Goal: Feedback & Contribution: Contribute content

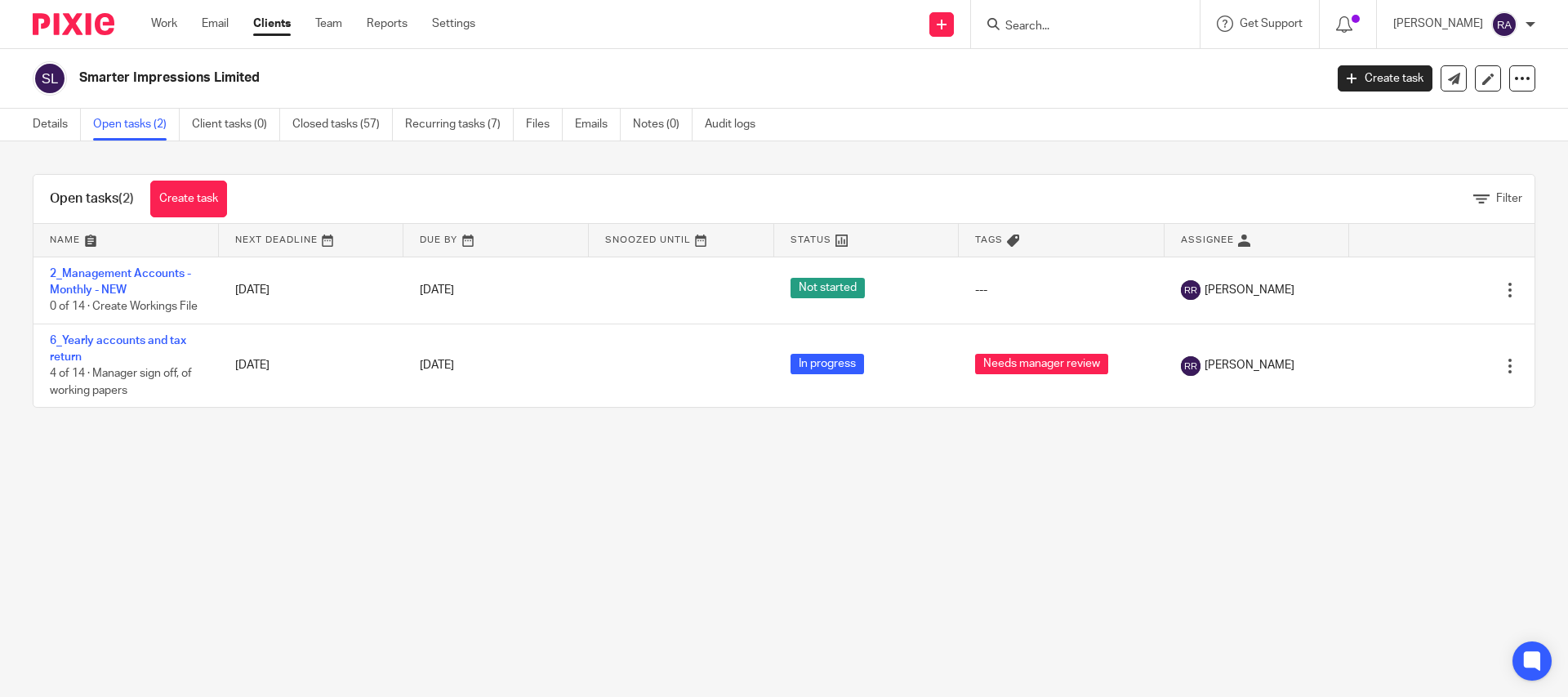
click at [1099, 41] on div at bounding box center [1085, 24] width 228 height 48
click at [1098, 29] on input "Search" at bounding box center [1077, 27] width 147 height 15
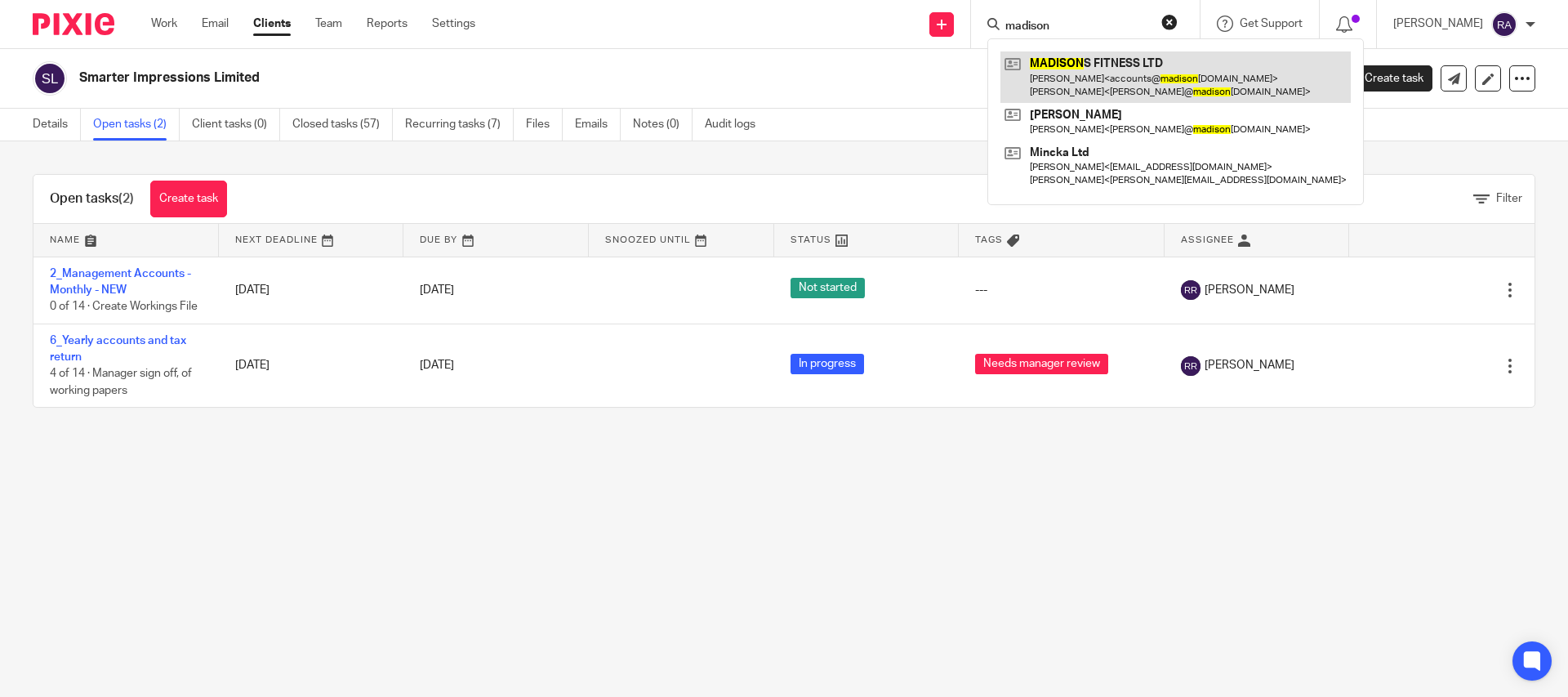
type input "madison"
click at [1098, 81] on link at bounding box center [1175, 77] width 351 height 51
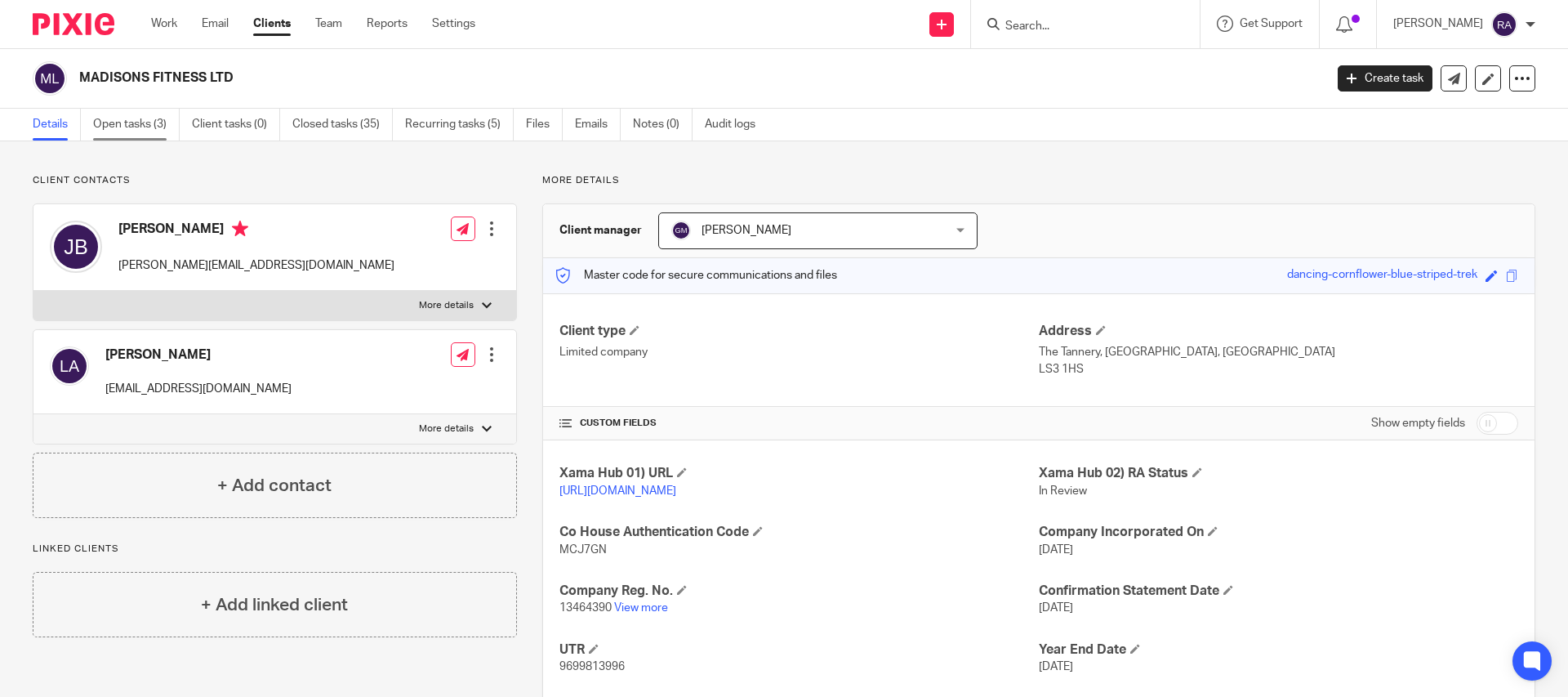
click at [119, 130] on link "Open tasks (3)" at bounding box center [136, 124] width 86 height 32
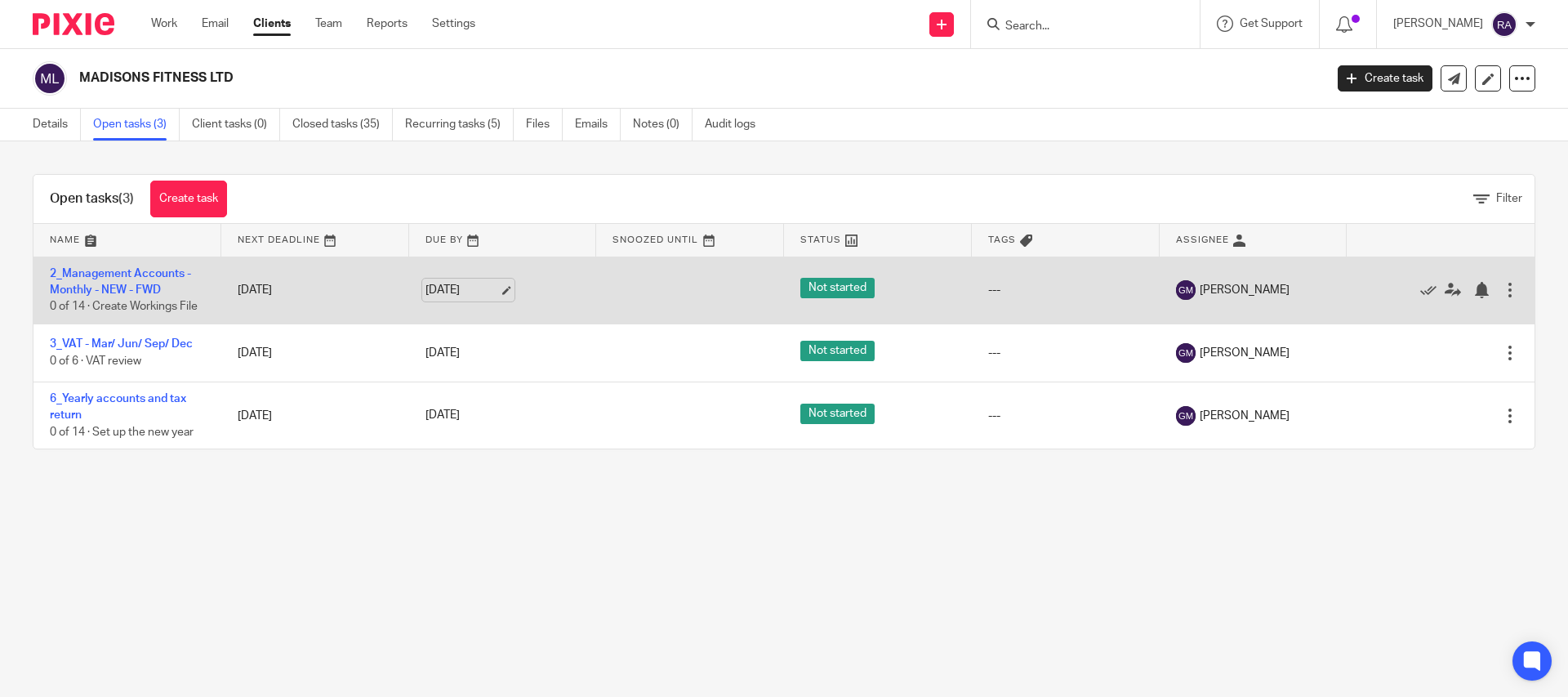
click at [499, 287] on link "[DATE]" at bounding box center [462, 290] width 73 height 17
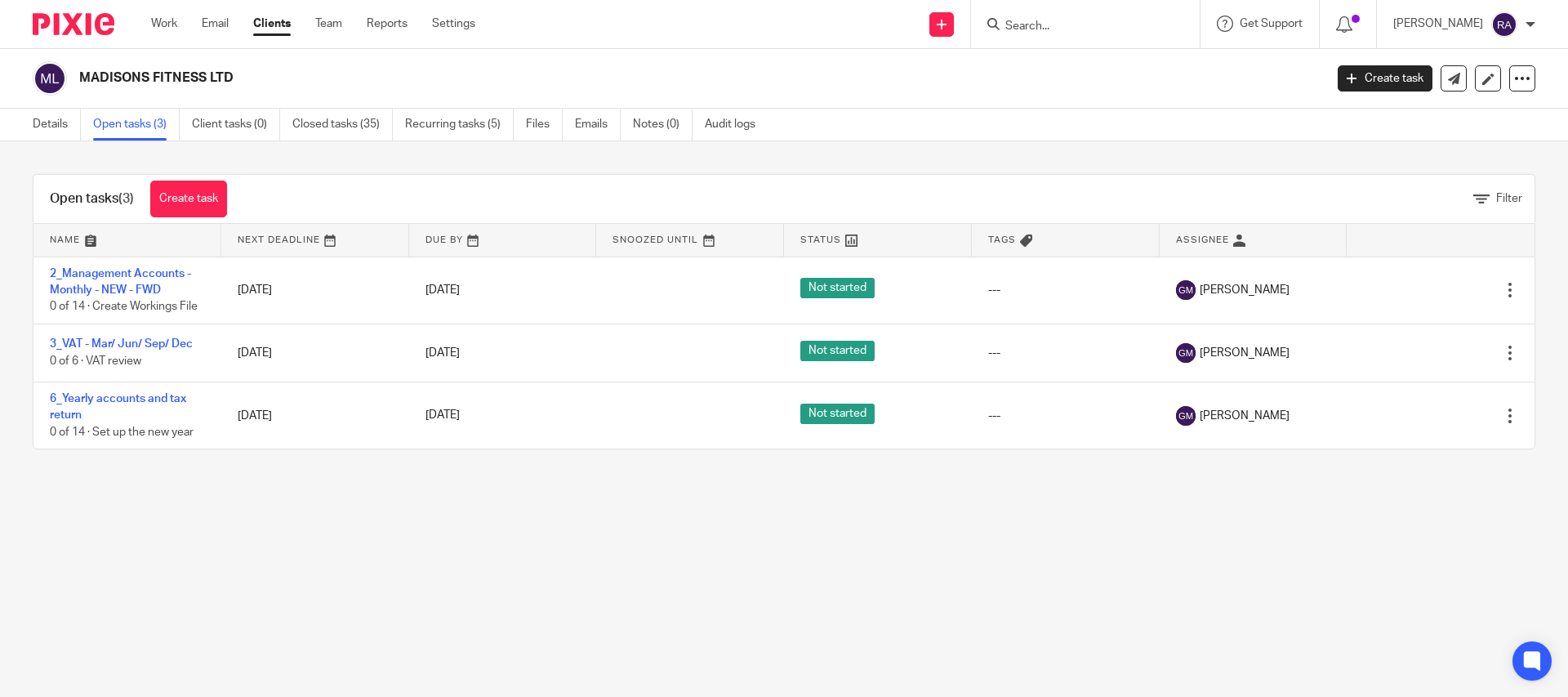
click at [1069, 32] on input "Search" at bounding box center [1077, 27] width 147 height 15
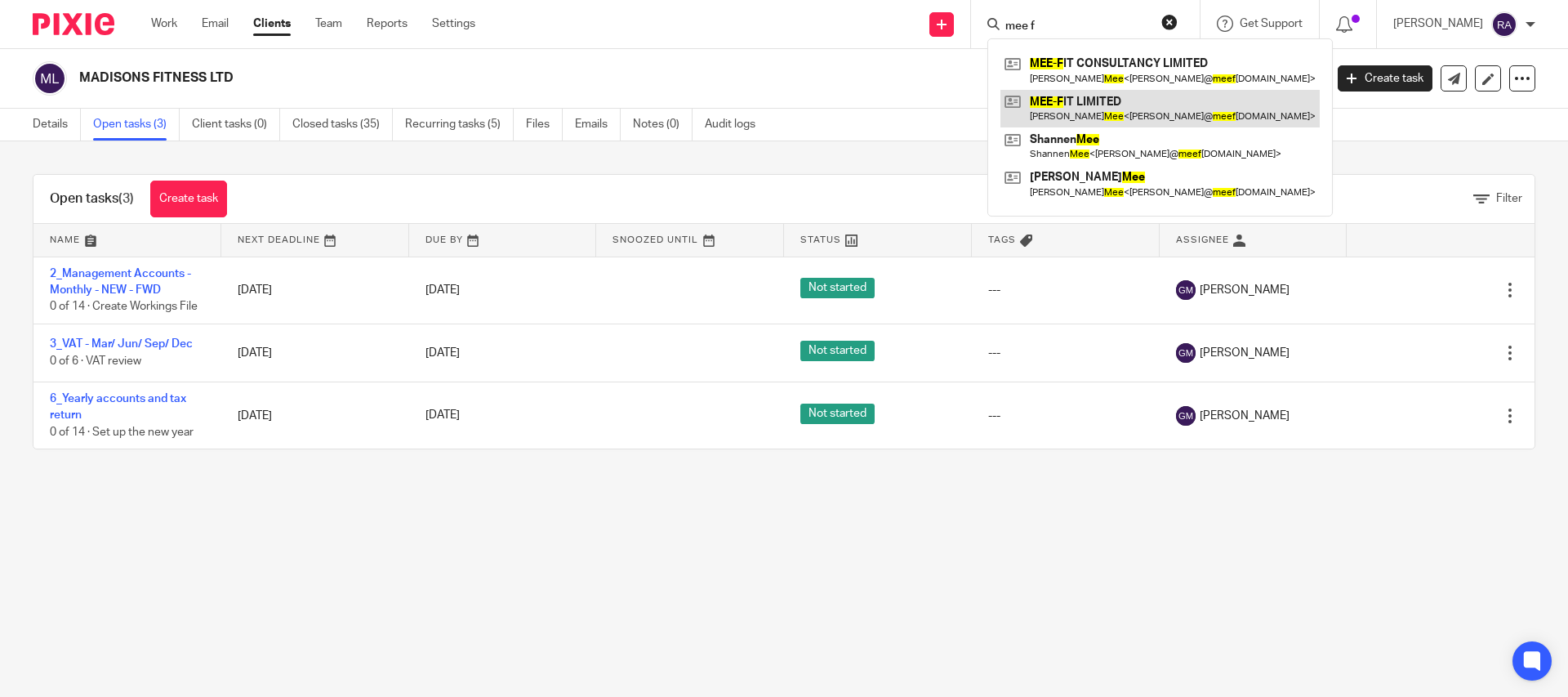
type input "mee f"
click at [1129, 97] on link at bounding box center [1160, 109] width 320 height 38
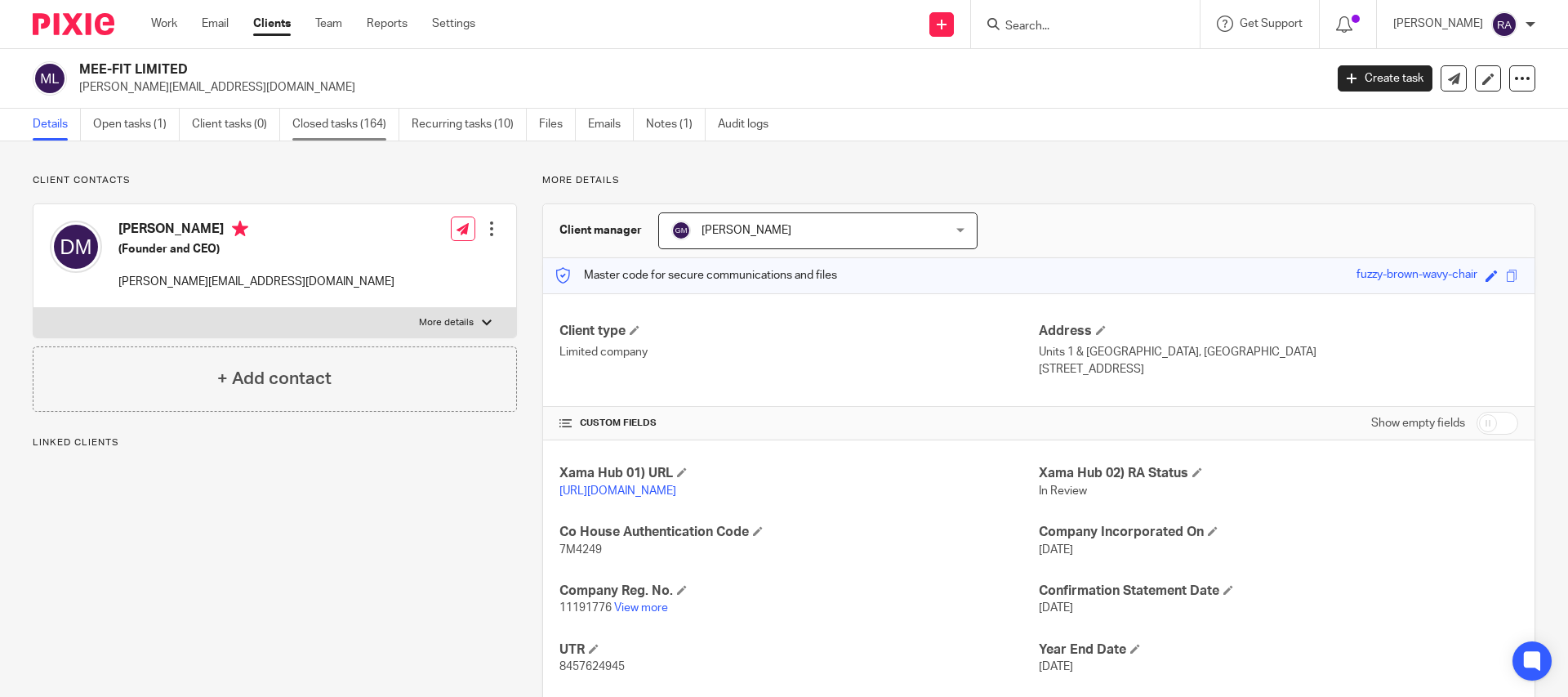
click at [348, 120] on link "Closed tasks (164)" at bounding box center [345, 124] width 107 height 32
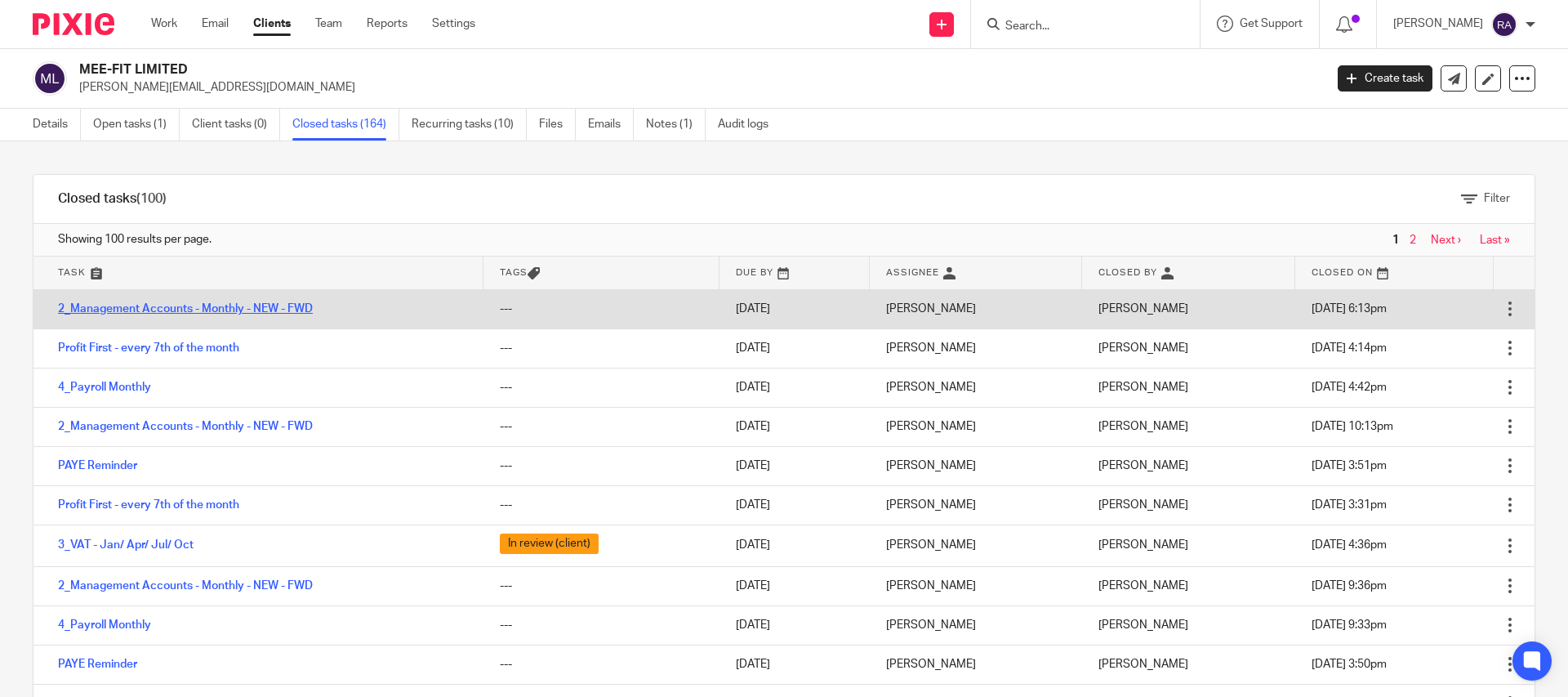
click at [185, 311] on link "2_Management Accounts - Monthly - NEW - FWD" at bounding box center [185, 308] width 255 height 11
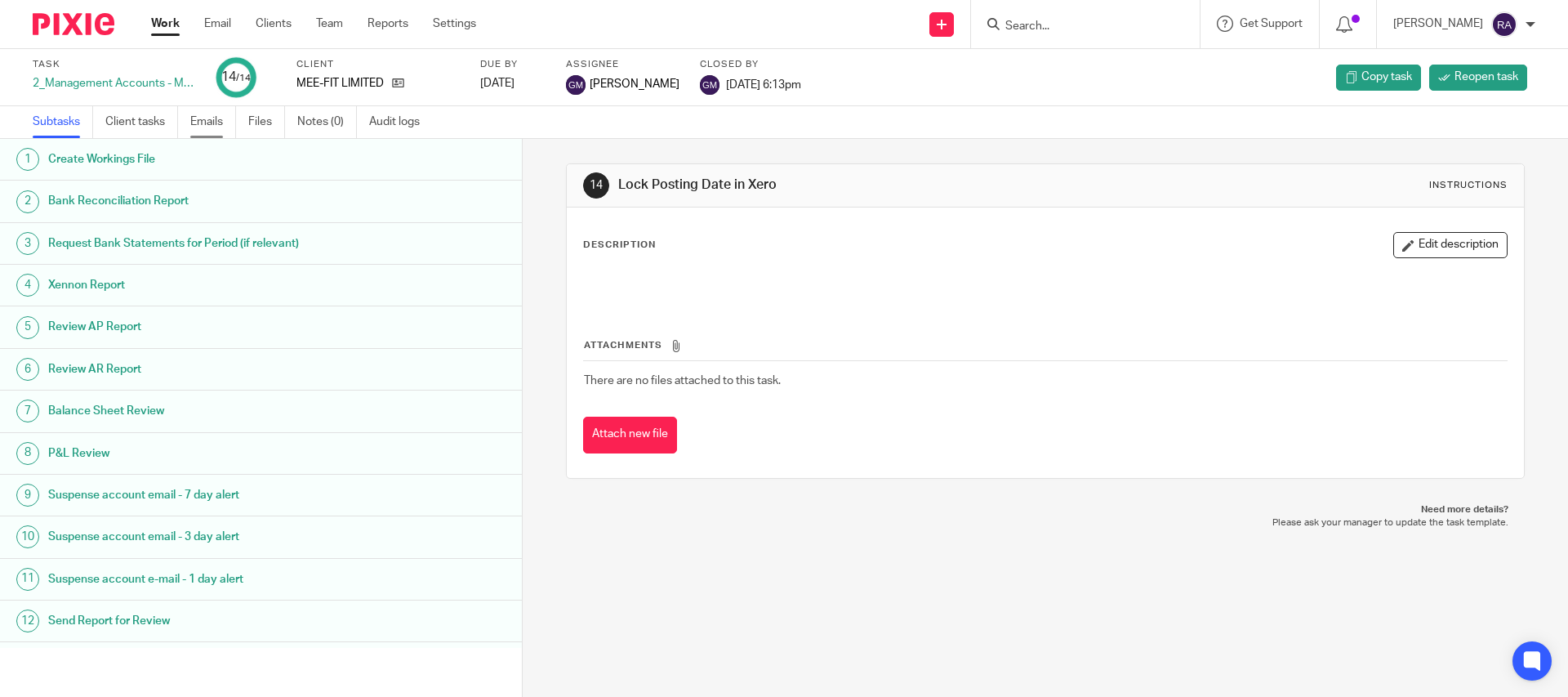
click at [211, 124] on link "Emails" at bounding box center [213, 121] width 46 height 32
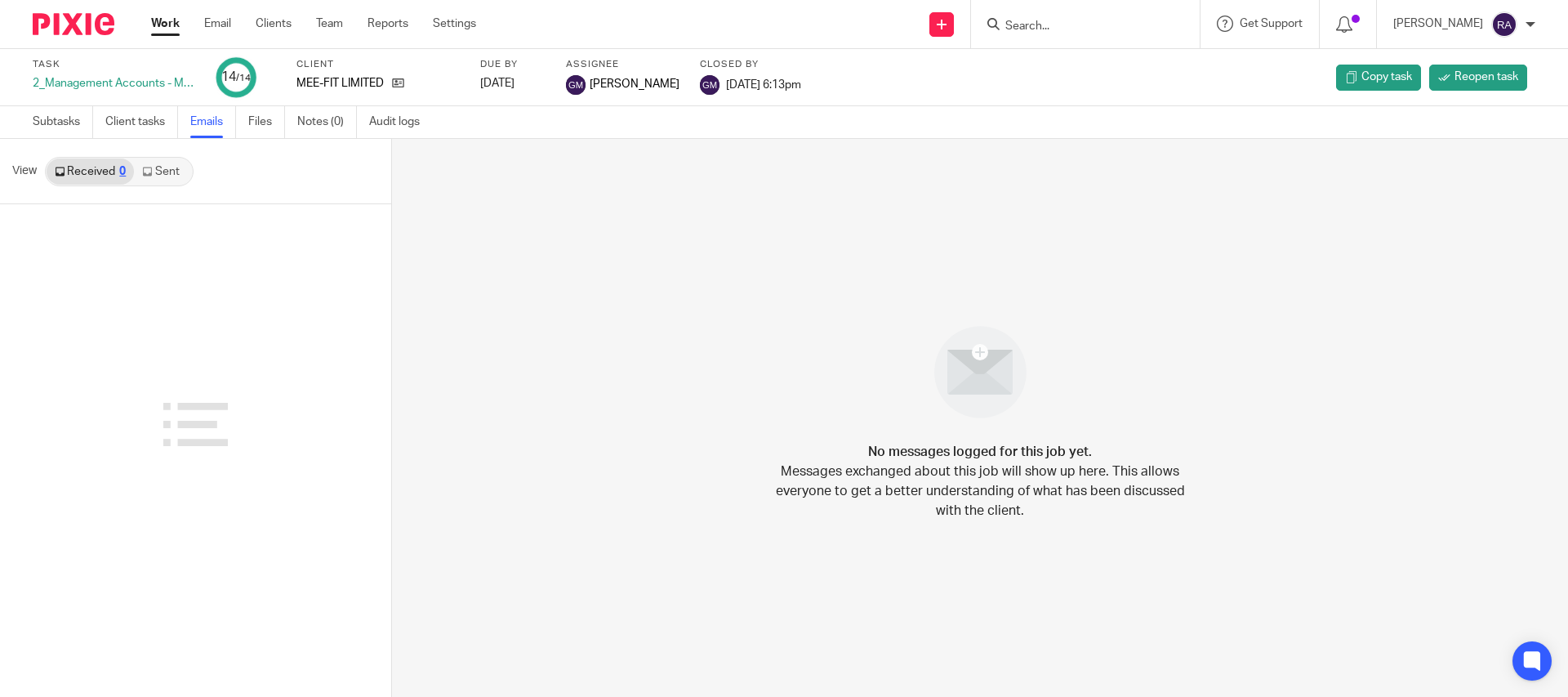
click at [169, 166] on link "Sent" at bounding box center [162, 171] width 57 height 26
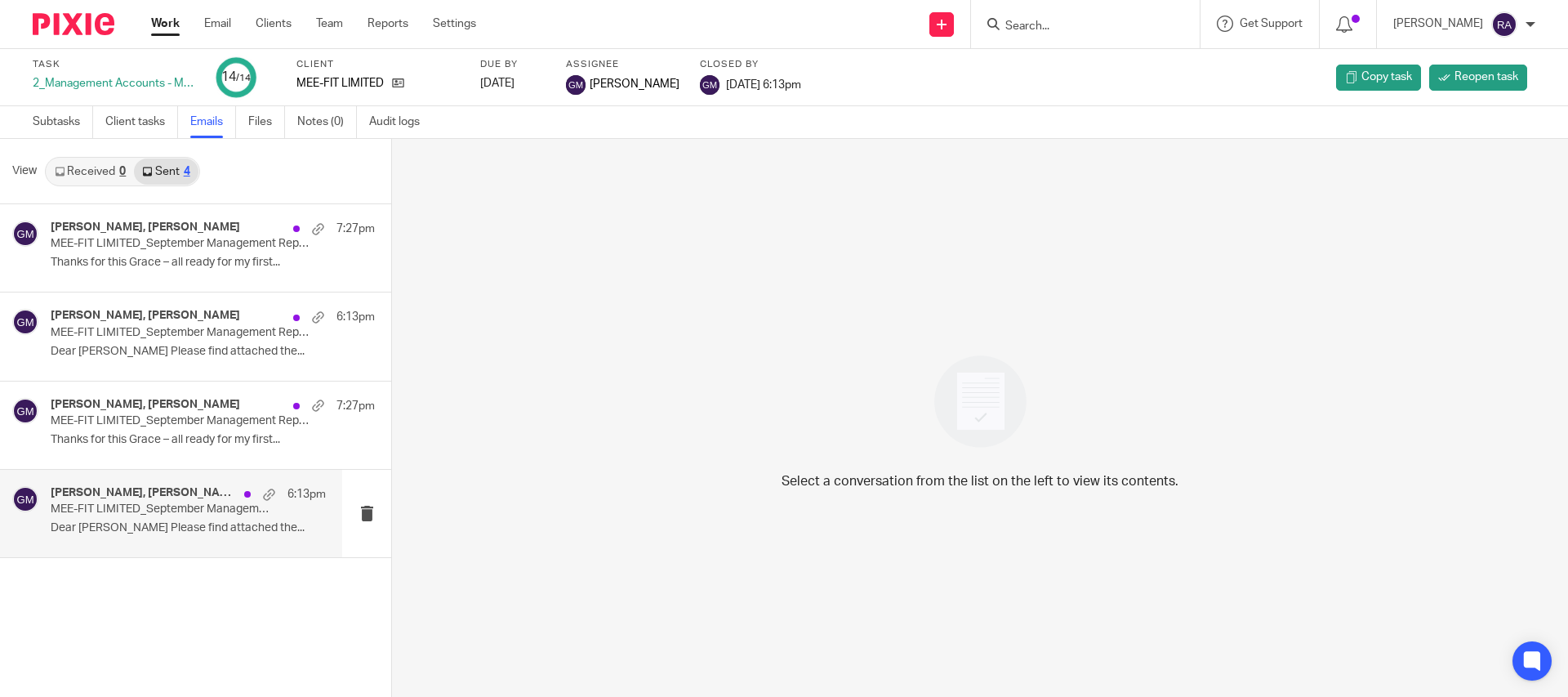
click at [126, 507] on p "MEE-FIT LIMITED_September Management Report" at bounding box center [161, 509] width 221 height 14
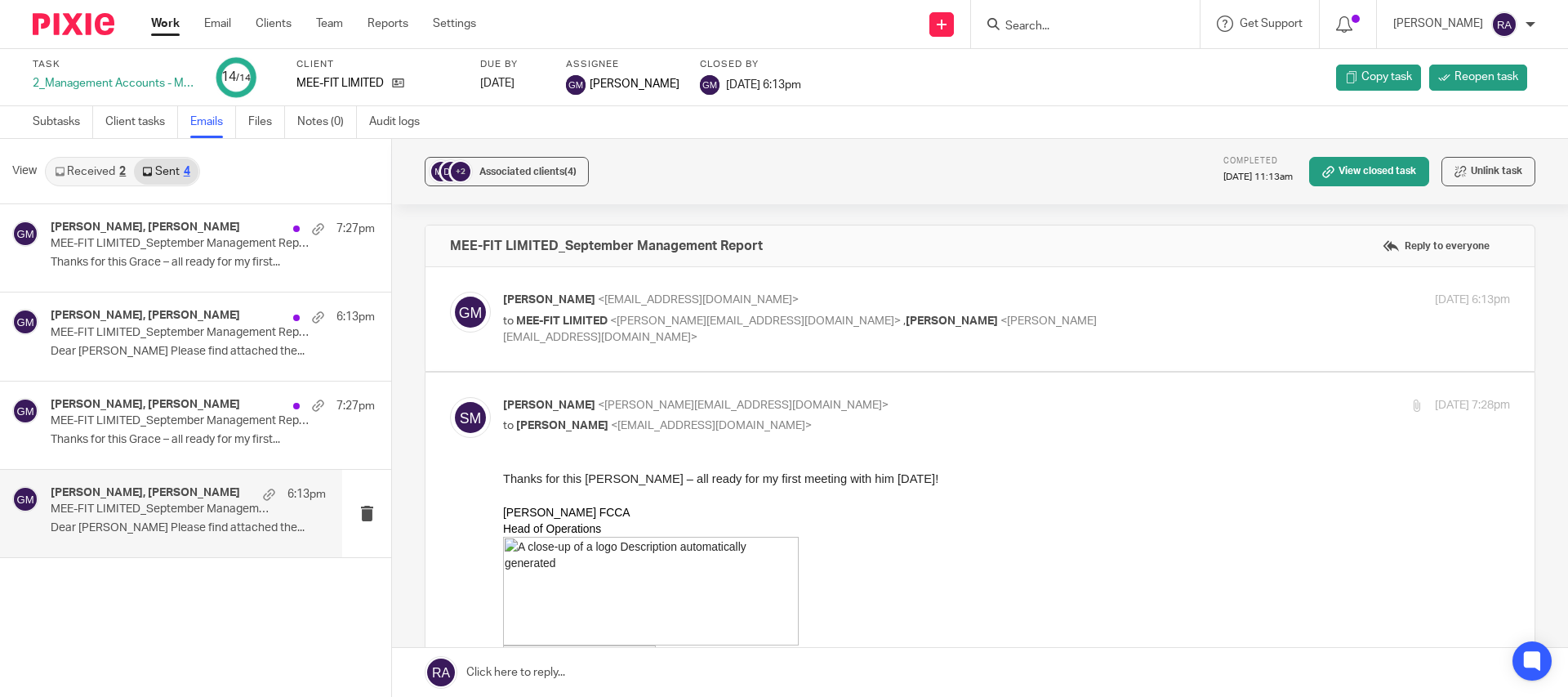
click at [1082, 22] on input "Search" at bounding box center [1077, 27] width 147 height 15
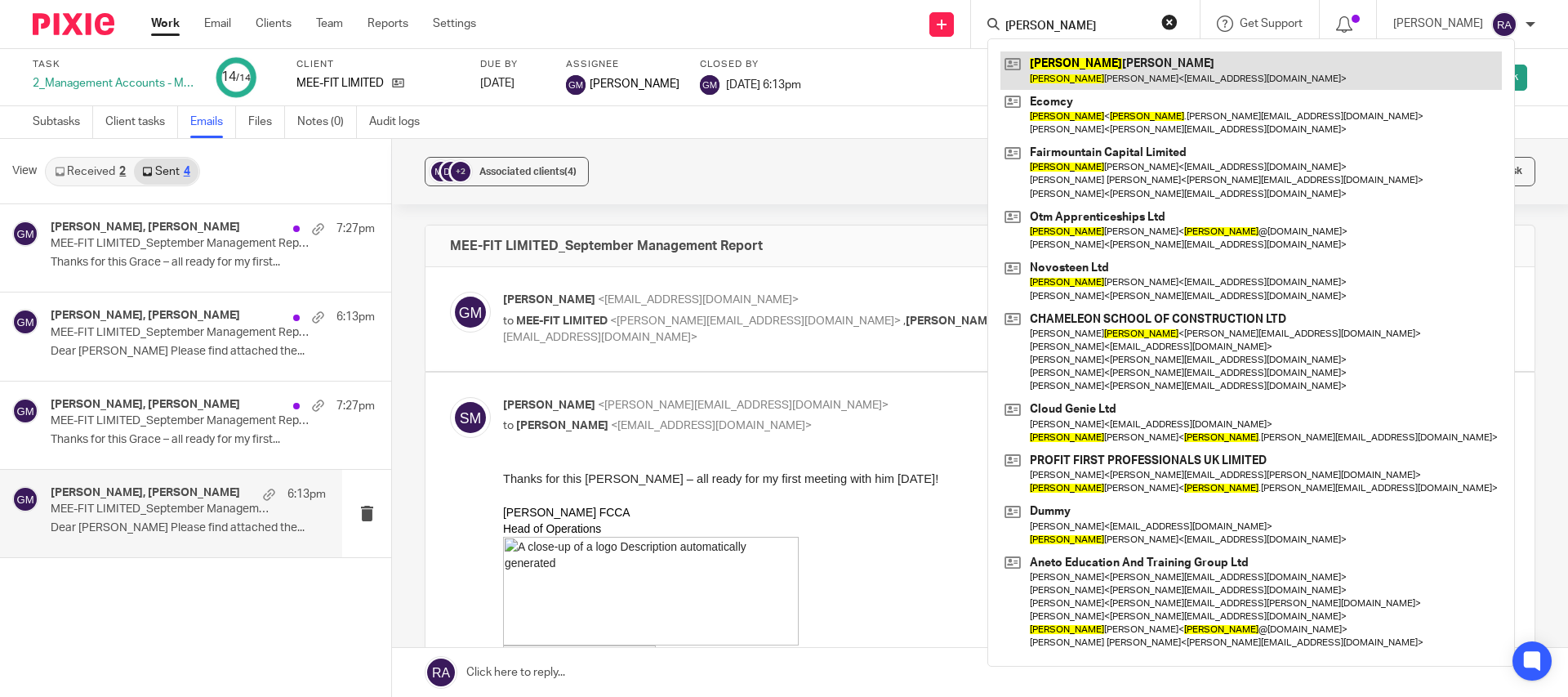
type input "[PERSON_NAME]"
click at [1084, 65] on link at bounding box center [1251, 71] width 501 height 38
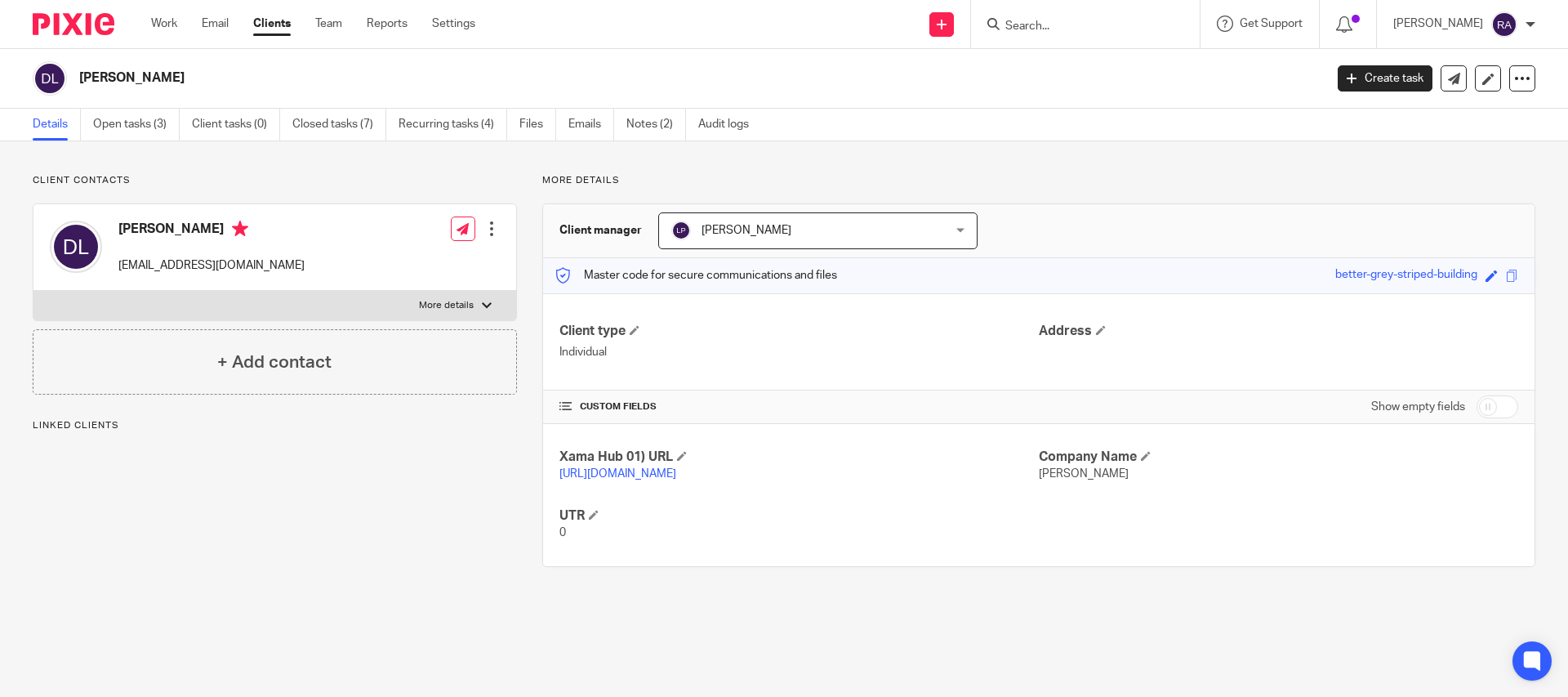
click at [1053, 24] on input "Search" at bounding box center [1077, 27] width 147 height 15
click at [646, 123] on link "Notes (2)" at bounding box center [656, 124] width 59 height 32
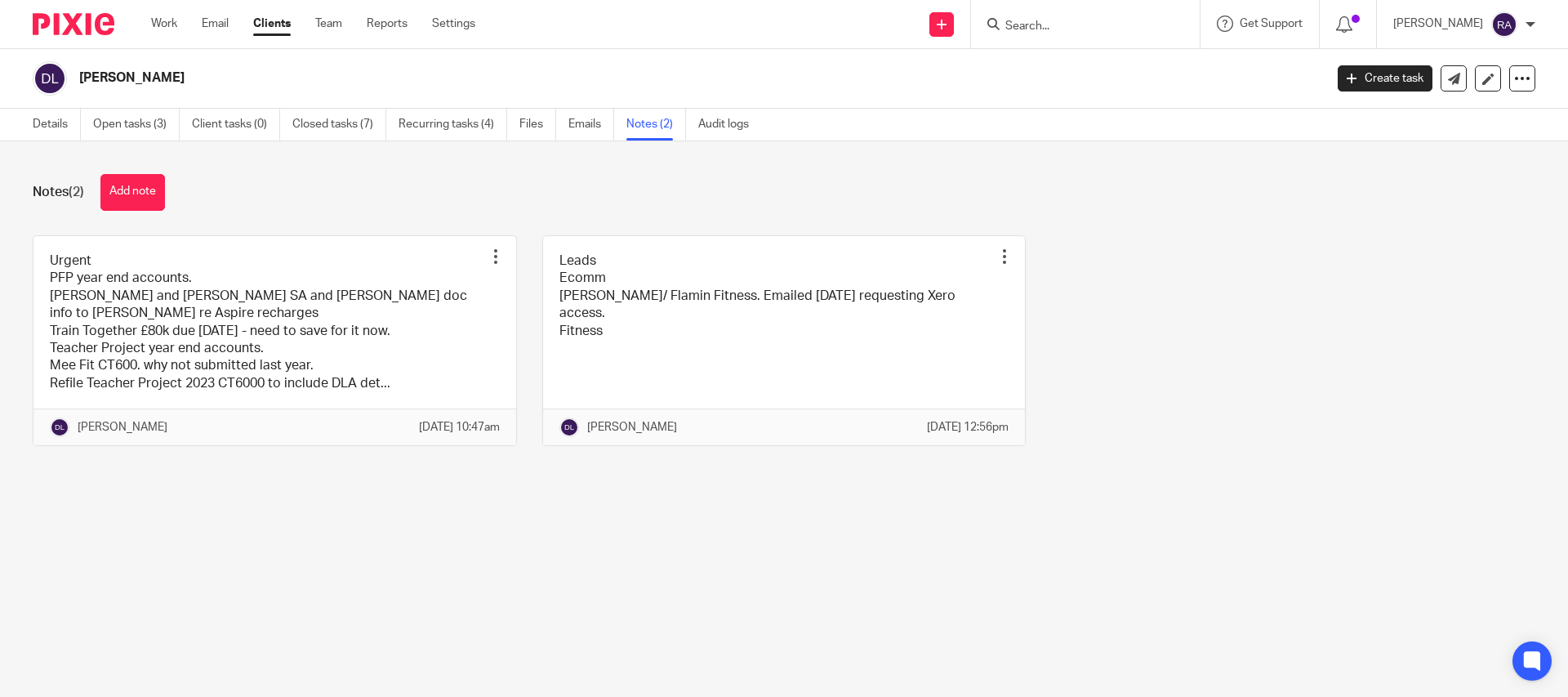
click at [1053, 20] on input "Search" at bounding box center [1077, 27] width 147 height 15
click at [1048, 23] on input "Search" at bounding box center [1077, 27] width 147 height 15
type input "regine"
click at [1096, 69] on link at bounding box center [1101, 64] width 202 height 24
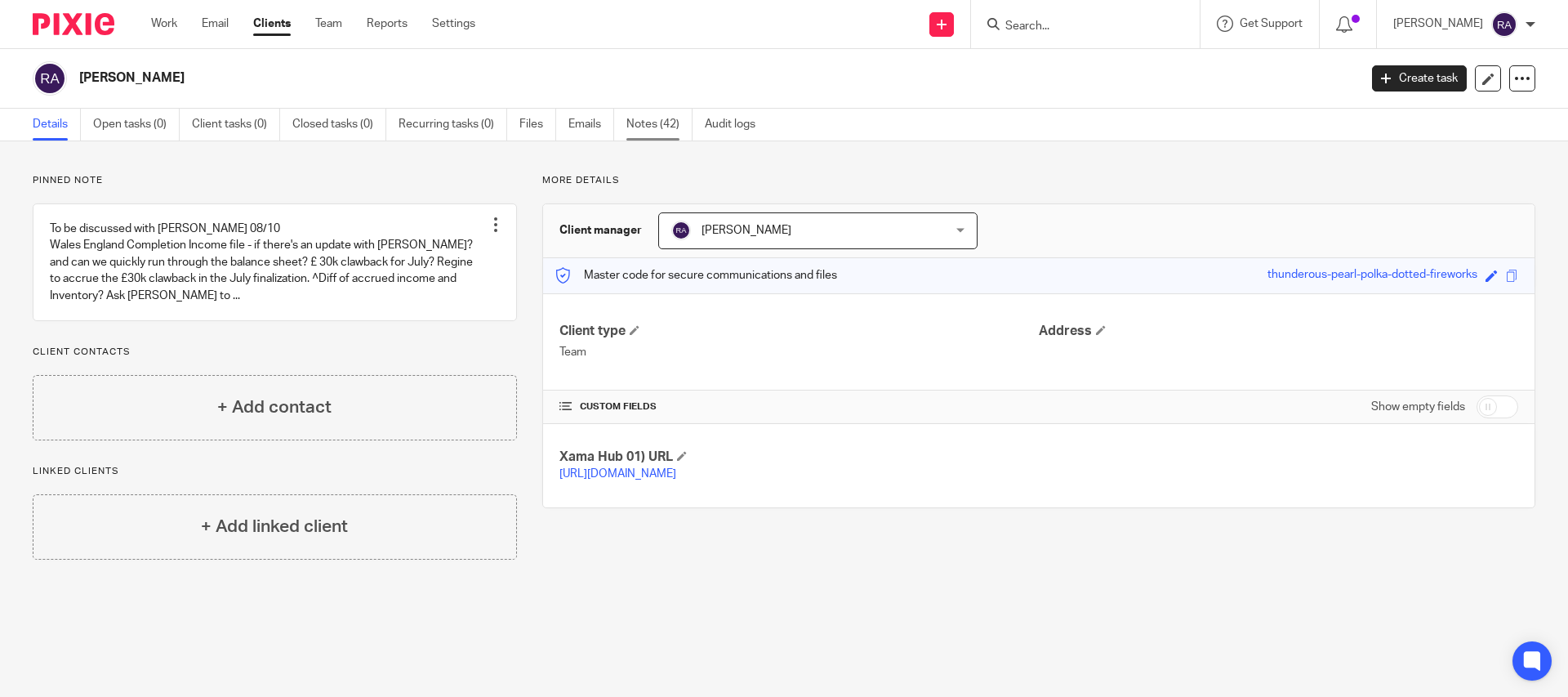
click at [647, 130] on link "Notes (42)" at bounding box center [659, 124] width 66 height 32
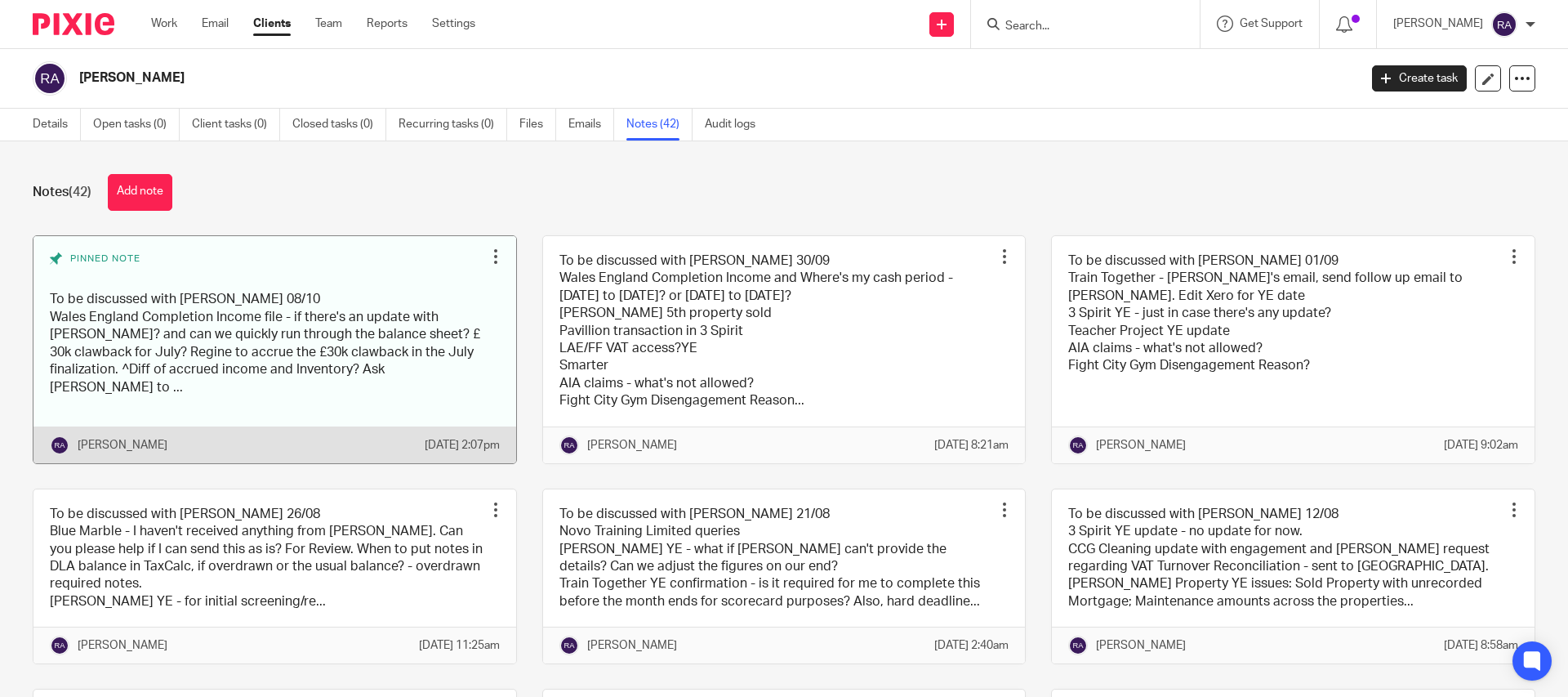
click at [496, 254] on div at bounding box center [495, 256] width 16 height 16
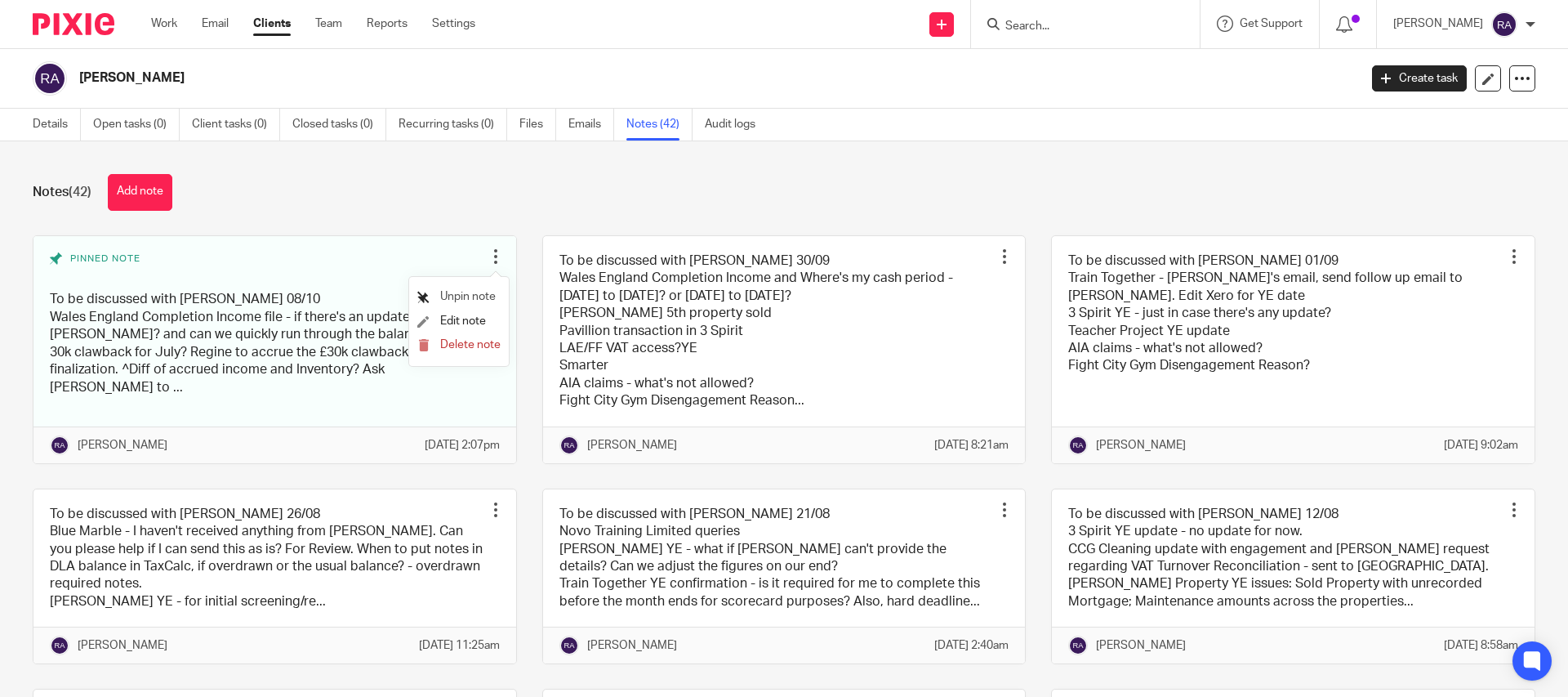
click at [467, 296] on span "Unpin note" at bounding box center [468, 296] width 55 height 11
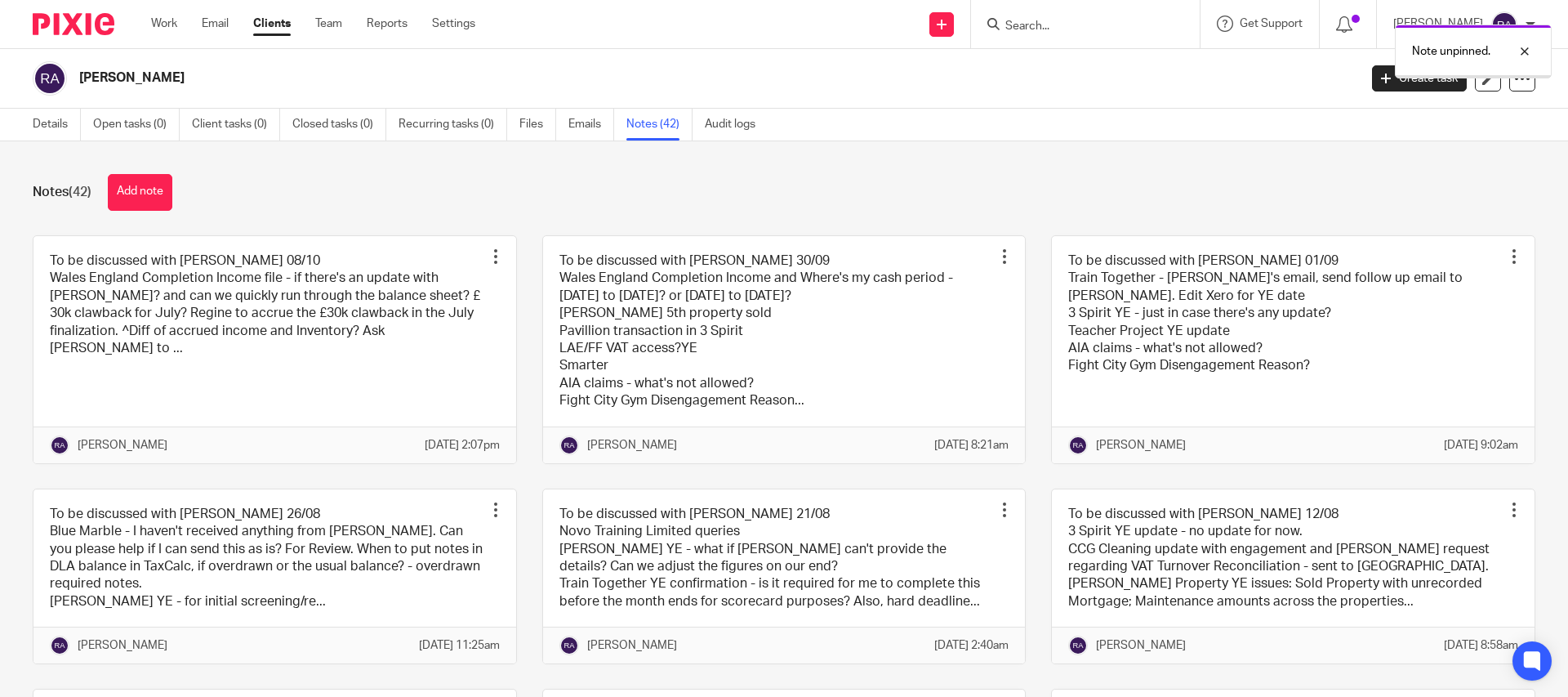
click at [135, 171] on div "Notes (42) Add note To be discussed with [PERSON_NAME] 08/10 Wales England Comp…" at bounding box center [784, 419] width 1568 height 556
click at [144, 189] on button "Add note" at bounding box center [140, 192] width 65 height 37
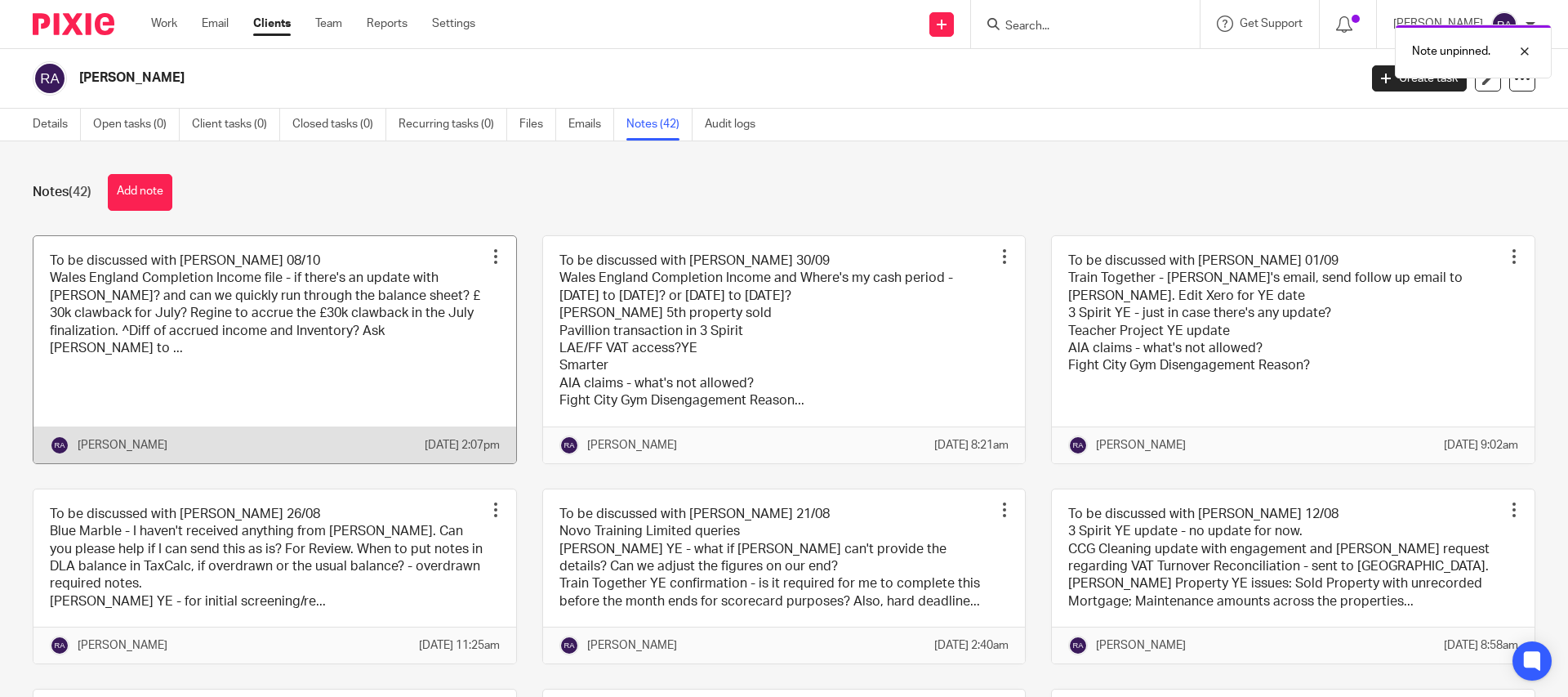
click at [331, 334] on link at bounding box center [275, 350] width 482 height 227
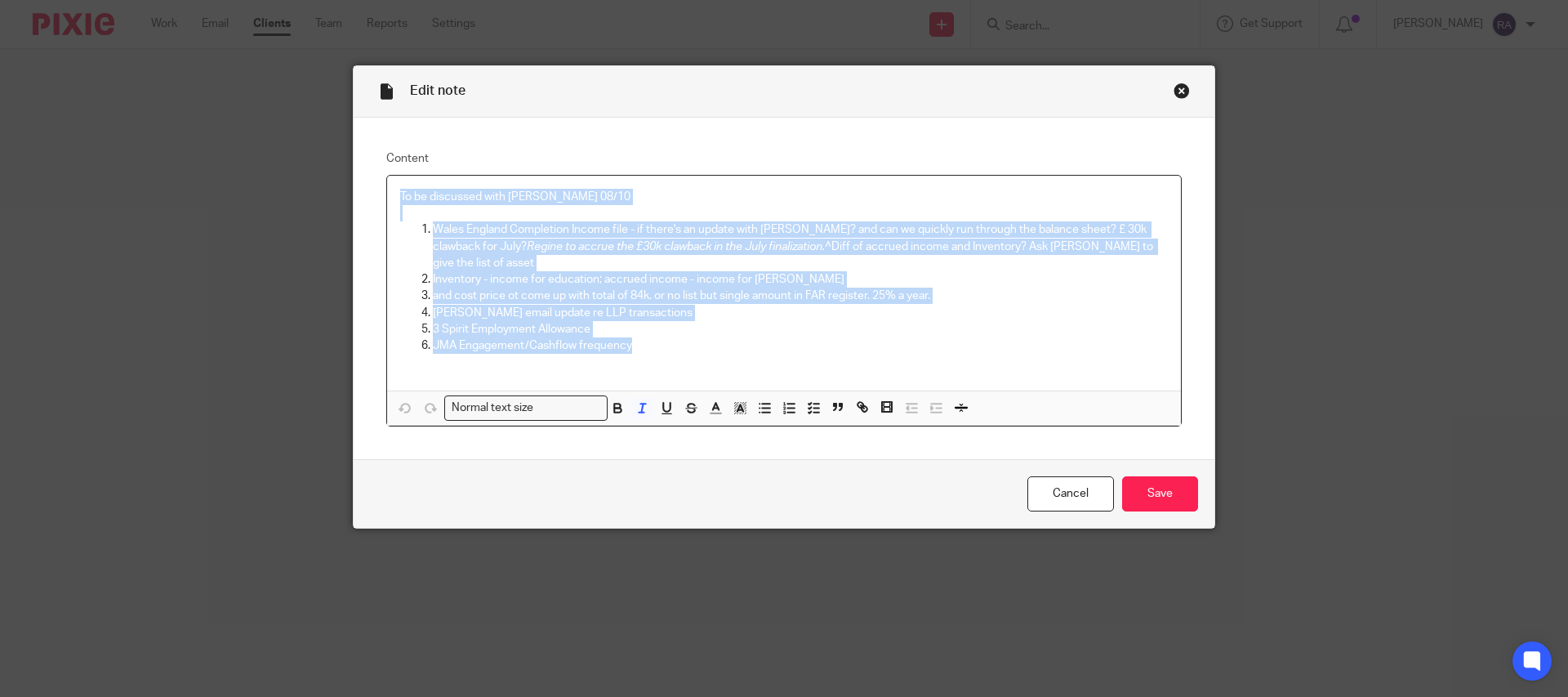
drag, startPoint x: 644, startPoint y: 337, endPoint x: 352, endPoint y: 171, distance: 335.9
click at [353, 171] on div "Edit note Content To be discussed with [PERSON_NAME] 08/10 Wales England Comple…" at bounding box center [784, 297] width 862 height 464
copy div "To be discussed with Duncan 08/10 Wales England Completion Income file - if the…"
click at [1177, 93] on div "Close this dialog window" at bounding box center [1181, 90] width 16 height 16
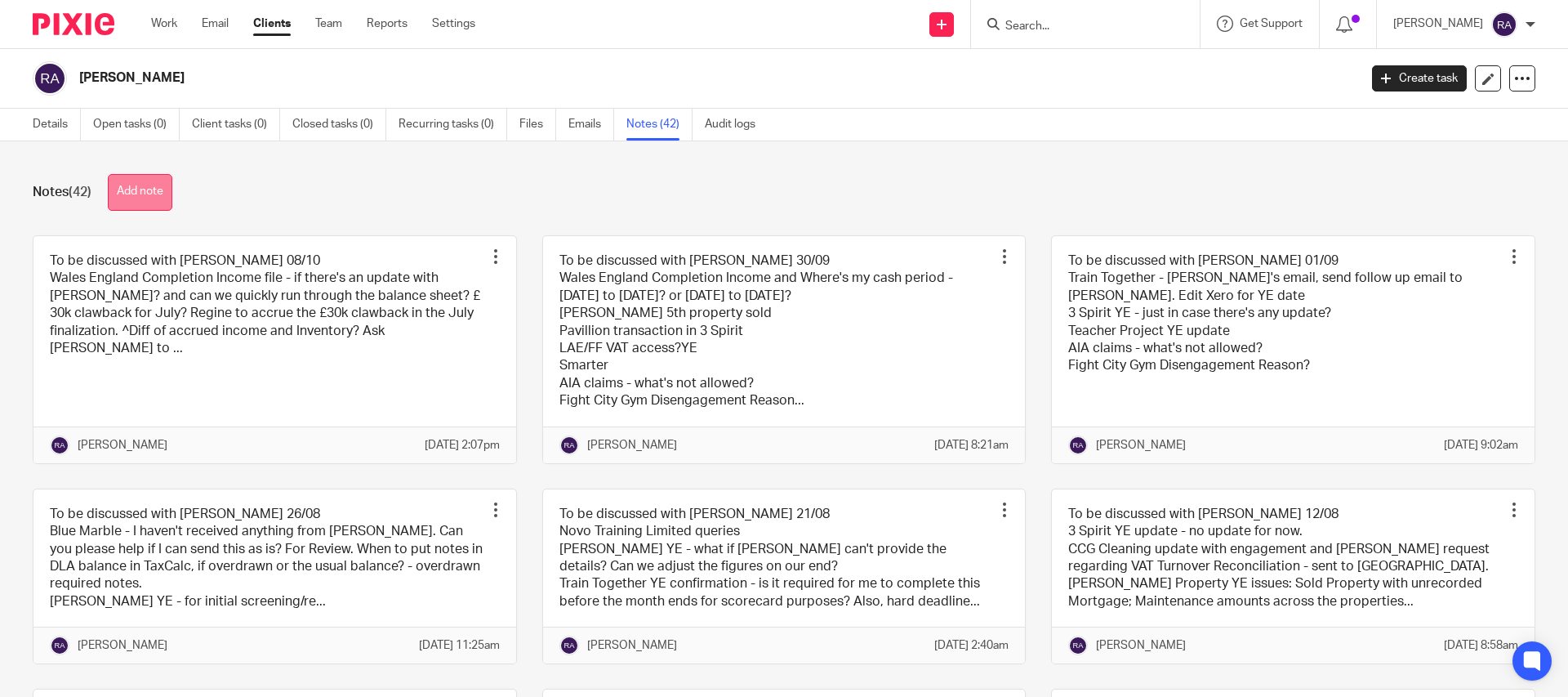
click at [164, 196] on button "Add note" at bounding box center [140, 192] width 65 height 37
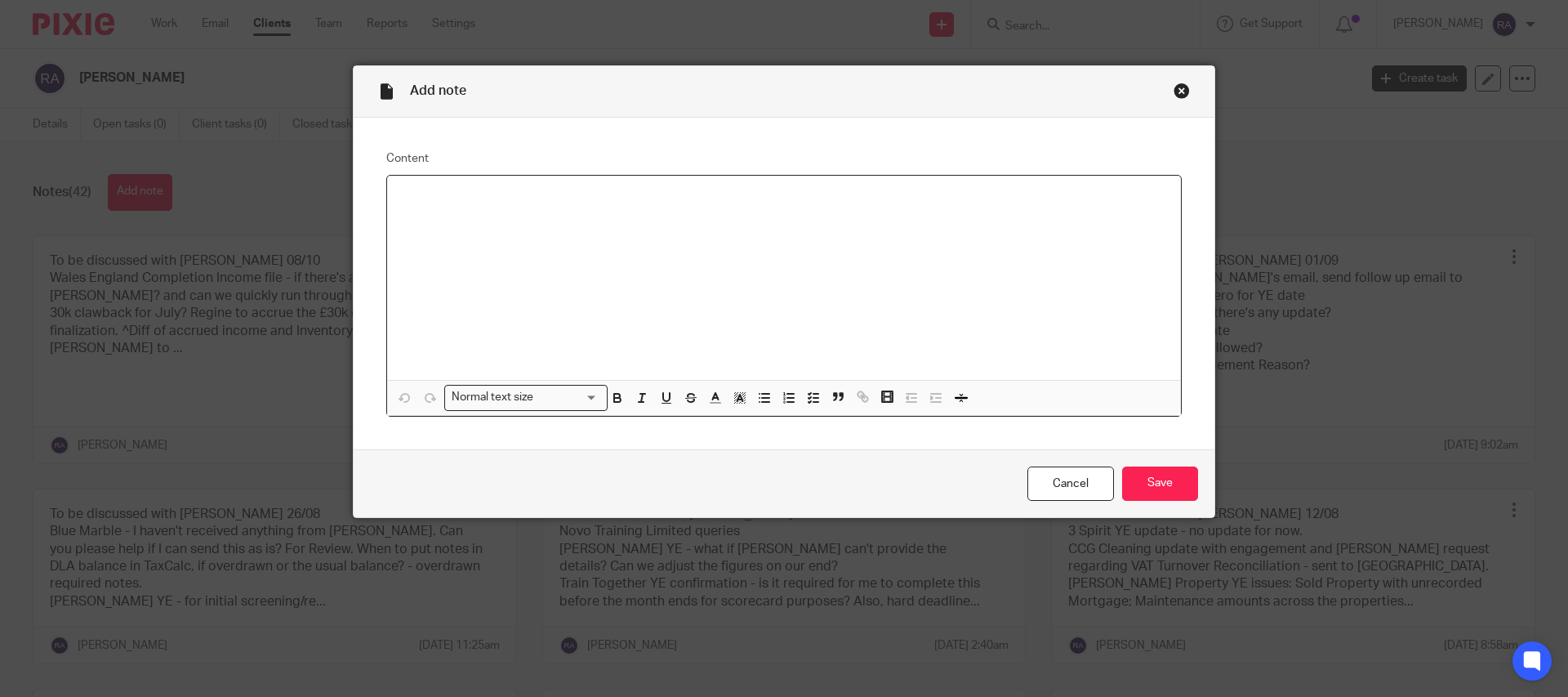
paste div
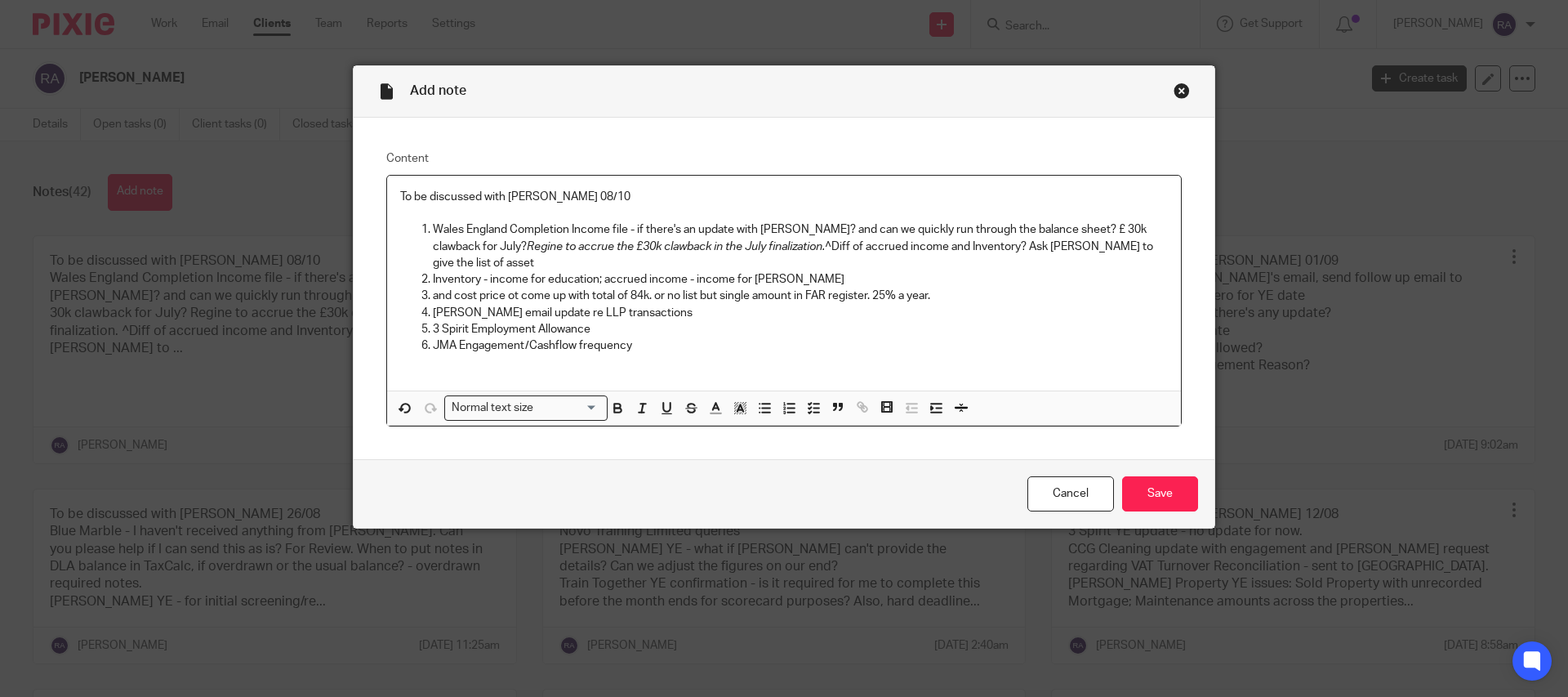
click at [564, 198] on p "To be discussed with Duncan 08/10" at bounding box center [784, 196] width 768 height 16
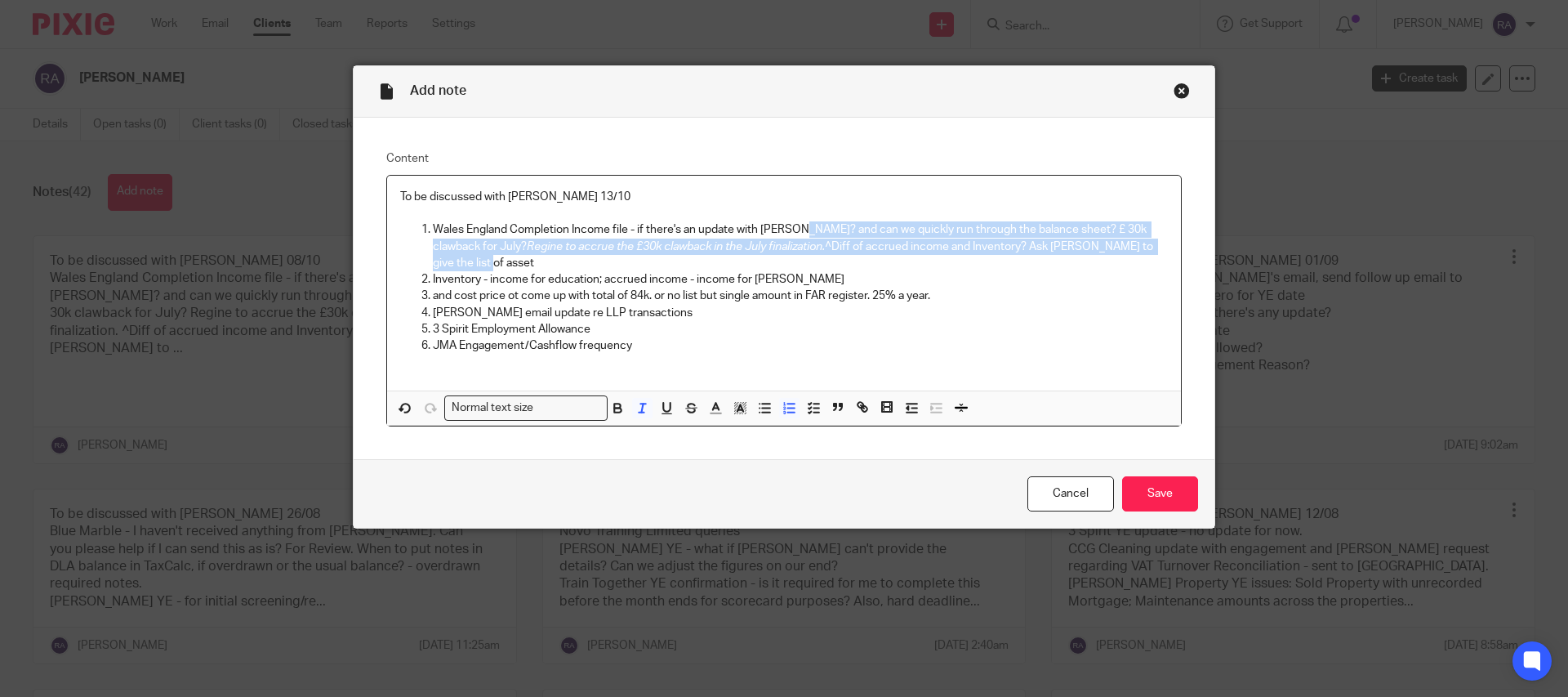
drag, startPoint x: 796, startPoint y: 230, endPoint x: 1143, endPoint y: 248, distance: 347.5
click at [1143, 248] on p "Wales England Completion Income file - if there's an update with Kelly? and can…" at bounding box center [800, 246] width 735 height 50
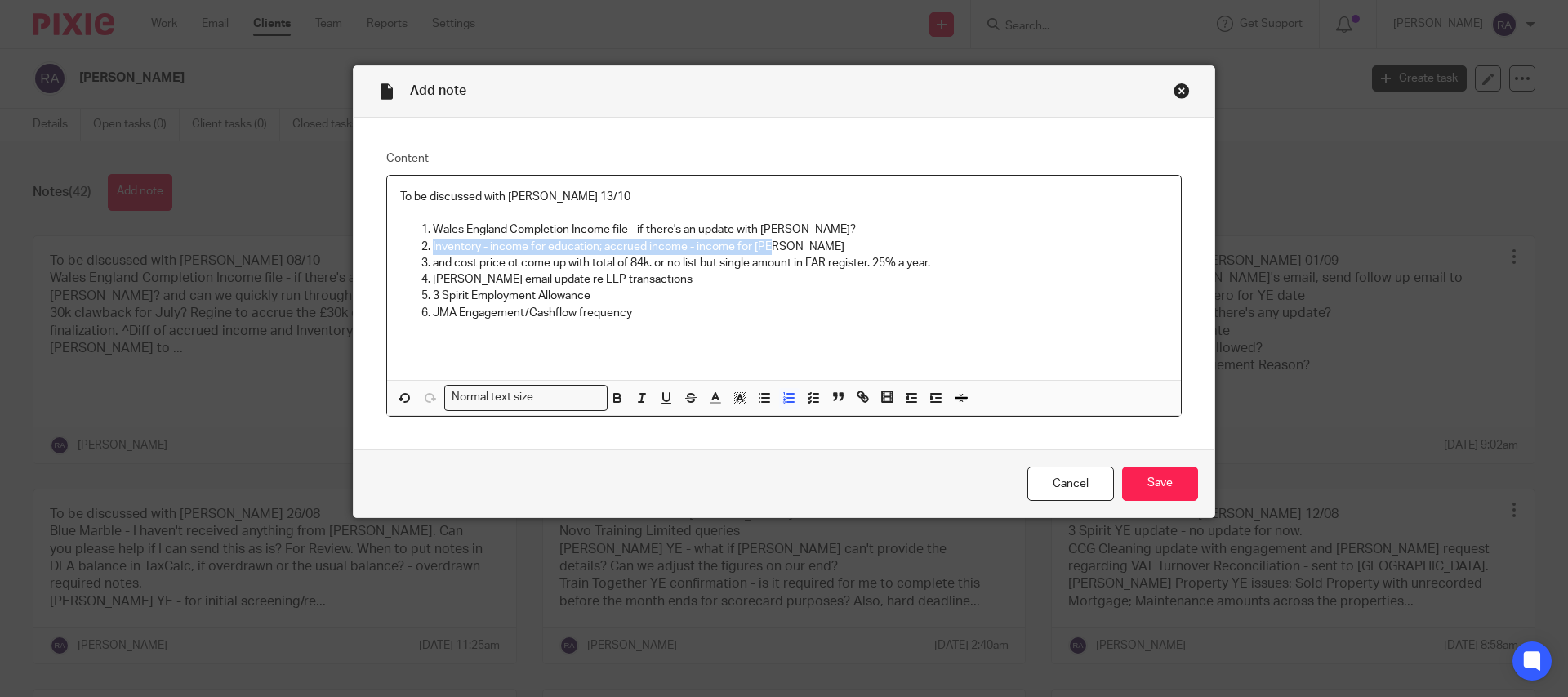
drag, startPoint x: 793, startPoint y: 252, endPoint x: 397, endPoint y: 255, distance: 396.0
click at [397, 255] on div "To be discussed with Duncan 13/10 Wales England Completion Income file - if the…" at bounding box center [783, 278] width 793 height 205
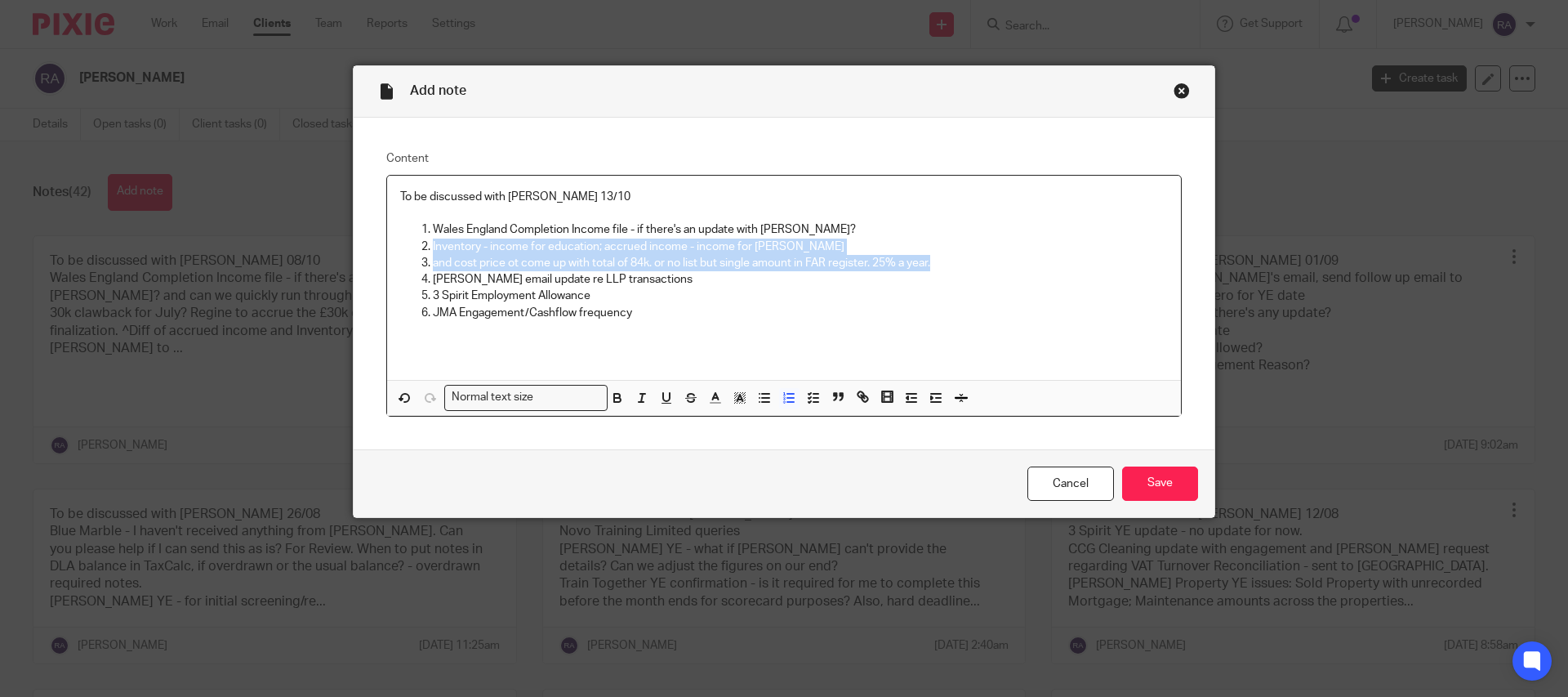
drag, startPoint x: 945, startPoint y: 259, endPoint x: 432, endPoint y: 245, distance: 513.2
click at [432, 246] on ol "Wales England Completion Income file - if there's an update with Kelly? Invento…" at bounding box center [784, 271] width 768 height 100
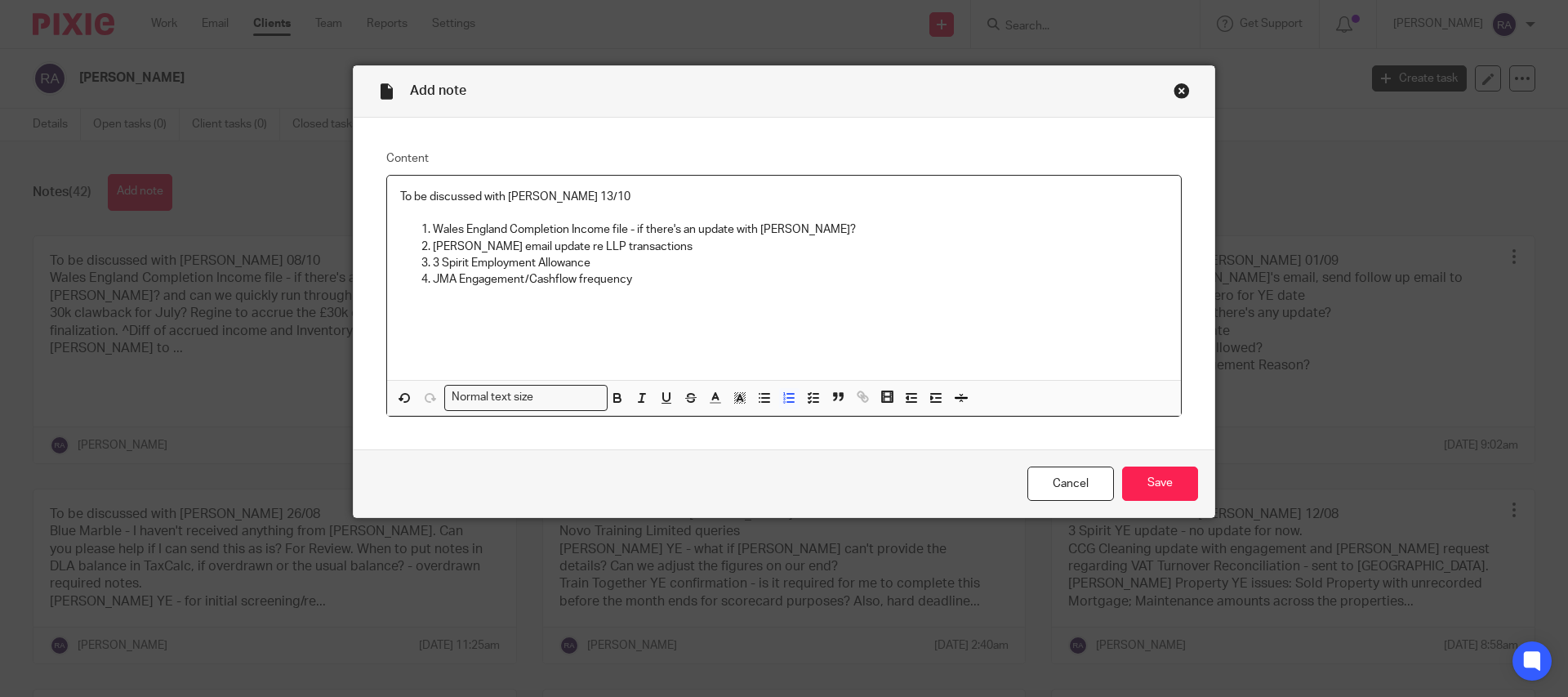
click at [560, 266] on p "3 Spirit Employment Allowance" at bounding box center [800, 263] width 735 height 16
click at [614, 266] on p "3 Spirit Employment Allowance" at bounding box center [800, 263] width 735 height 16
drag, startPoint x: 648, startPoint y: 284, endPoint x: 384, endPoint y: 258, distance: 265.3
click at [384, 258] on div "Content To be discussed with Duncan 13/10 Wales England Completion Income file …" at bounding box center [783, 283] width 861 height 332
click at [1178, 481] on input "Save" at bounding box center [1160, 483] width 76 height 35
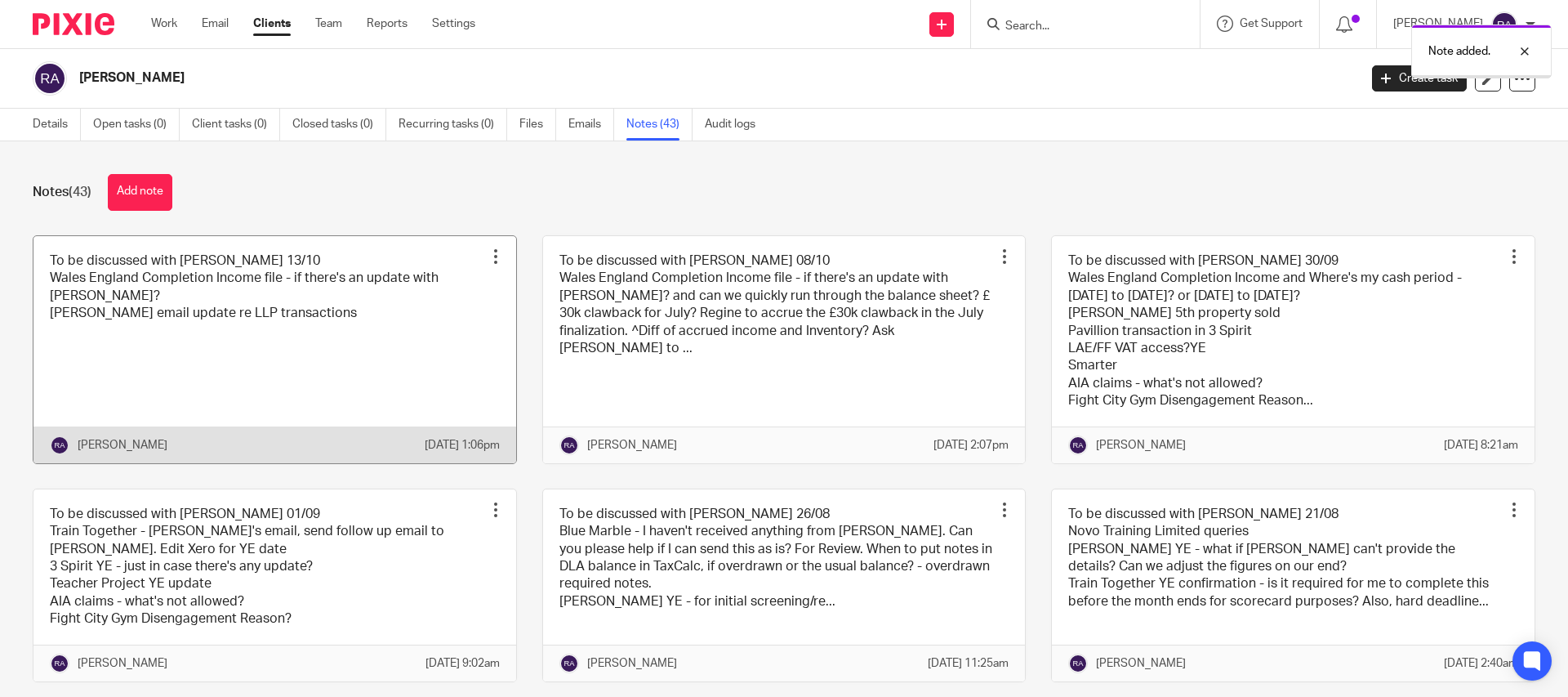
click at [497, 252] on div at bounding box center [495, 256] width 16 height 16
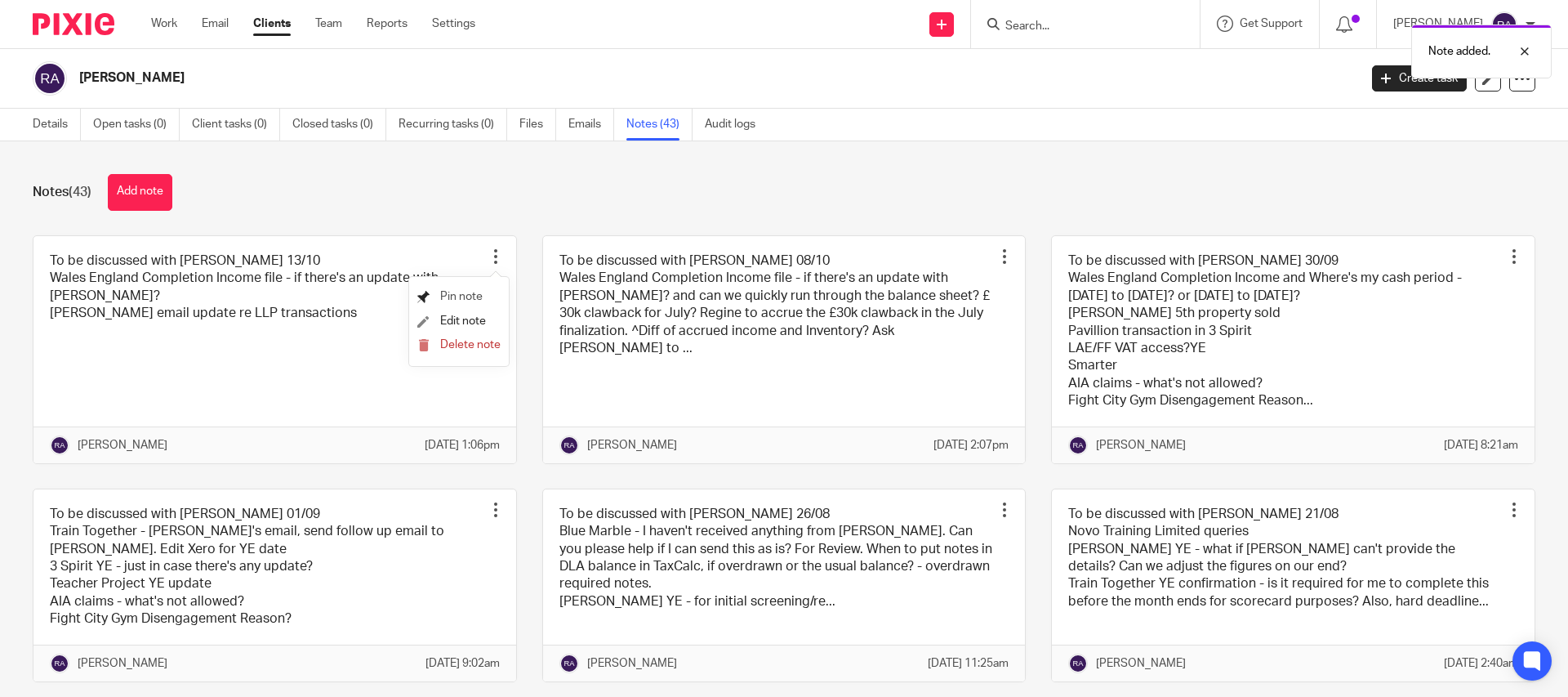
click at [462, 299] on span "Pin note" at bounding box center [461, 296] width 42 height 11
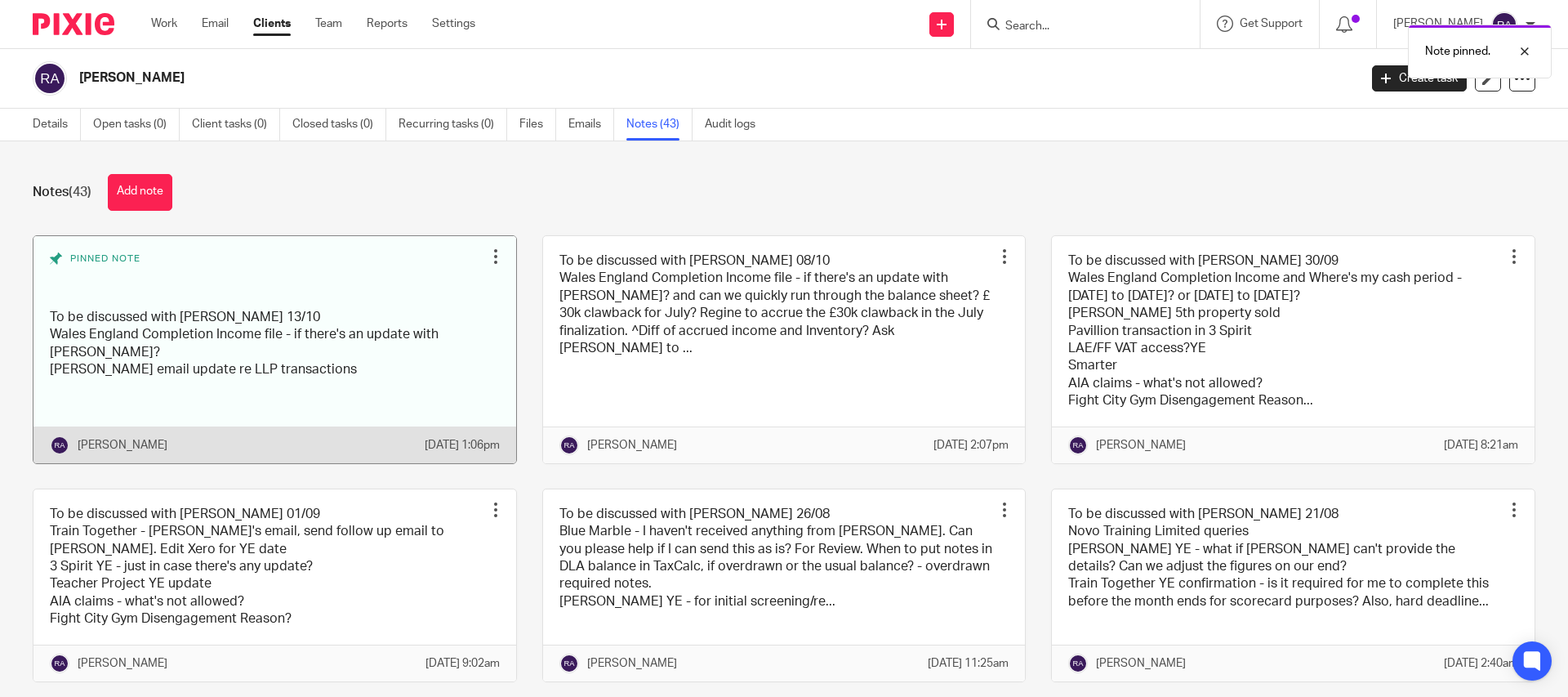
click at [229, 399] on link at bounding box center [275, 350] width 482 height 227
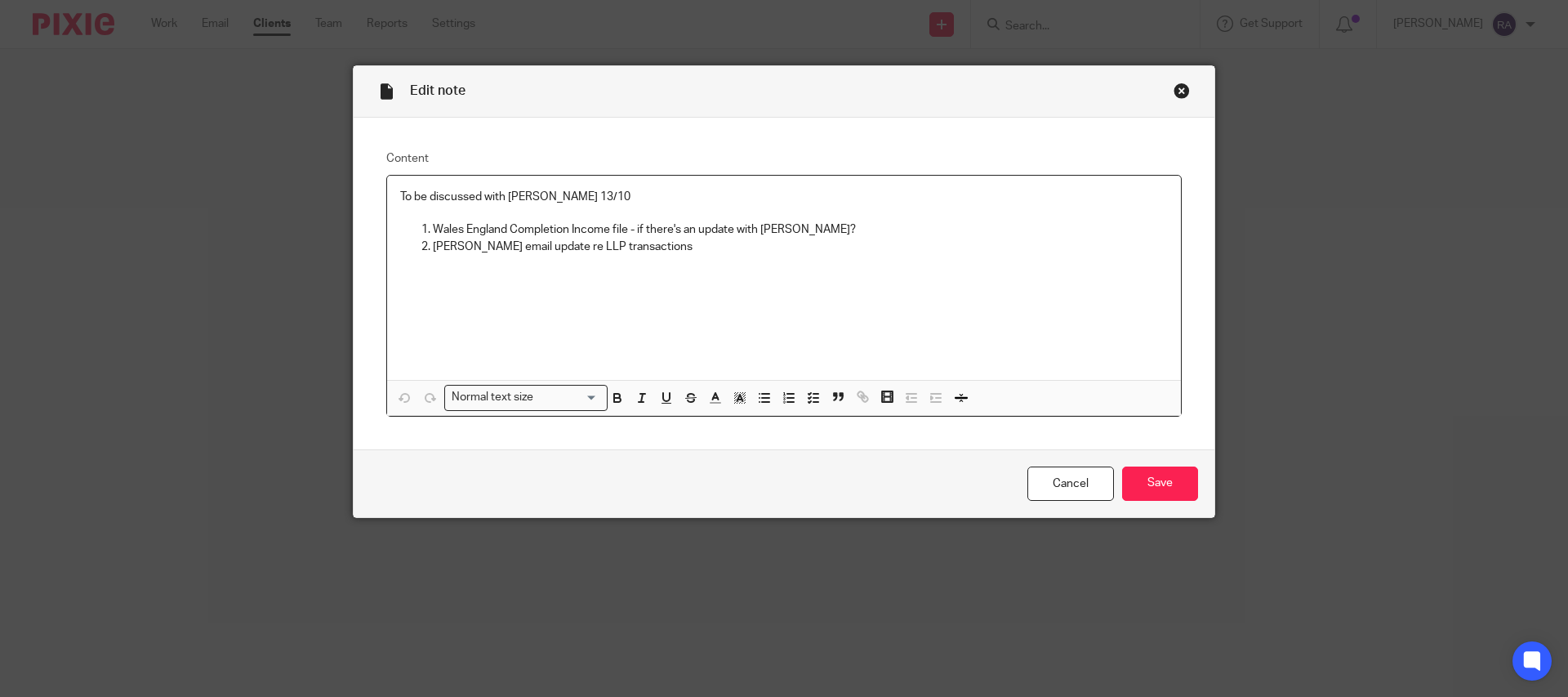
click at [562, 190] on p "To be discussed with Duncan 13/10" at bounding box center [784, 196] width 768 height 16
click at [1150, 482] on input "Save" at bounding box center [1160, 483] width 76 height 35
